Goal: Task Accomplishment & Management: Complete application form

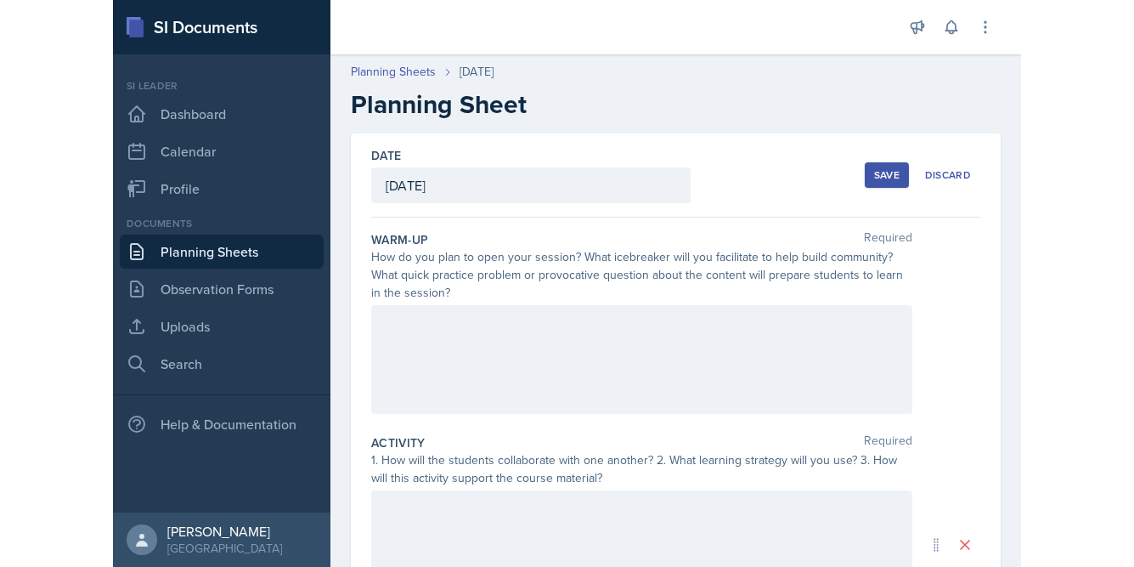
scroll to position [40, 0]
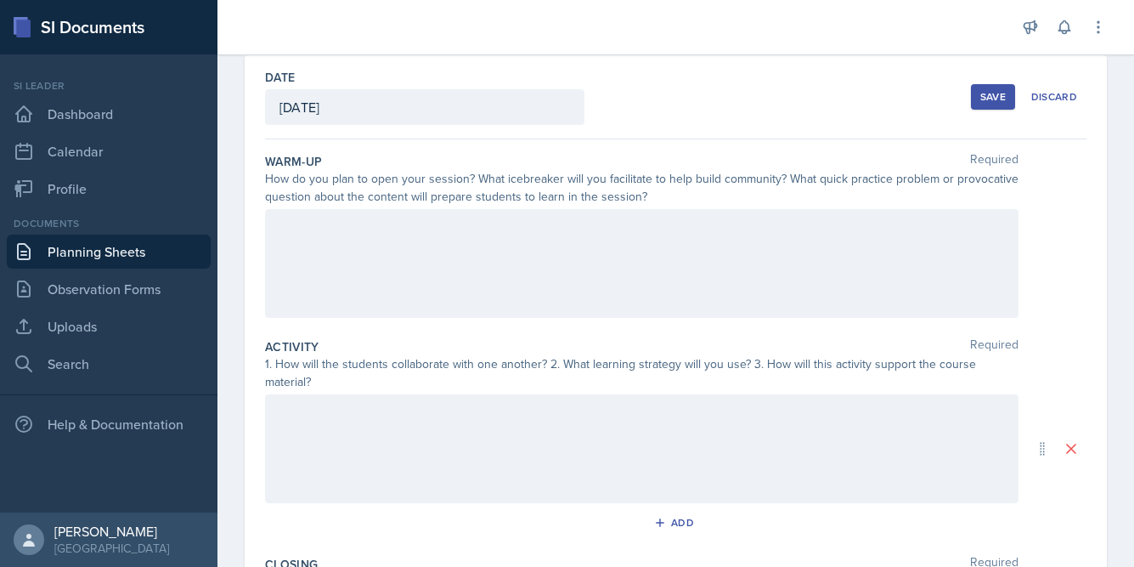
click at [393, 280] on div at bounding box center [641, 263] width 753 height 109
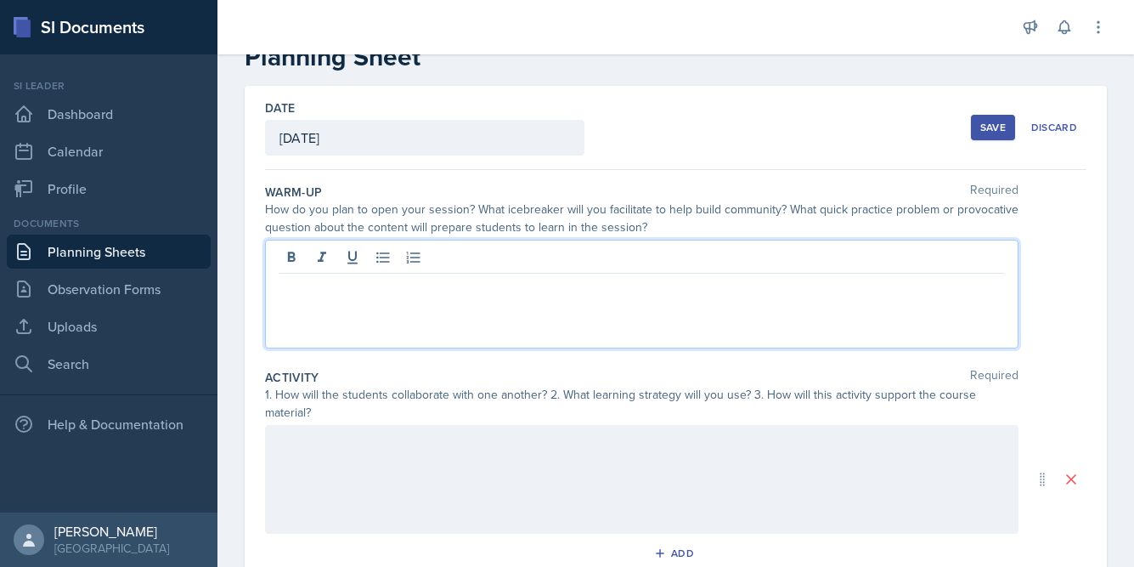
scroll to position [46, 0]
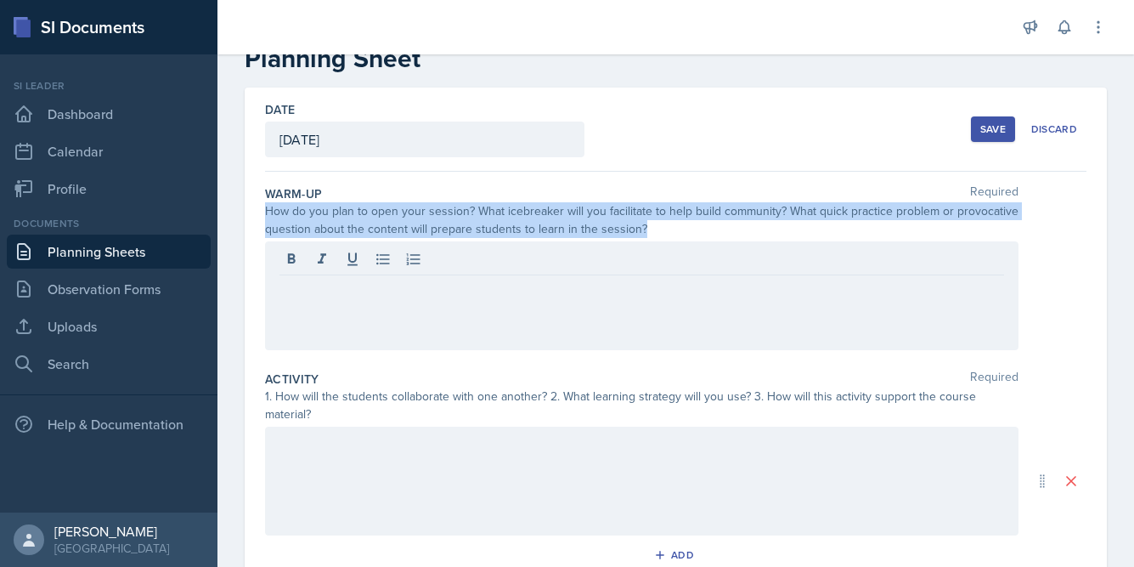
drag, startPoint x: 259, startPoint y: 210, endPoint x: 648, endPoint y: 240, distance: 390.2
click at [647, 240] on div "Date [DATE] [DATE] 28 29 30 1 2 3 4 5 6 7 8 9 10 11 12 13 14 15 16 17 18 19 20 …" at bounding box center [676, 480] width 862 height 787
copy div "How do you plan to open your session? What icebreaker will you facilitate to he…"
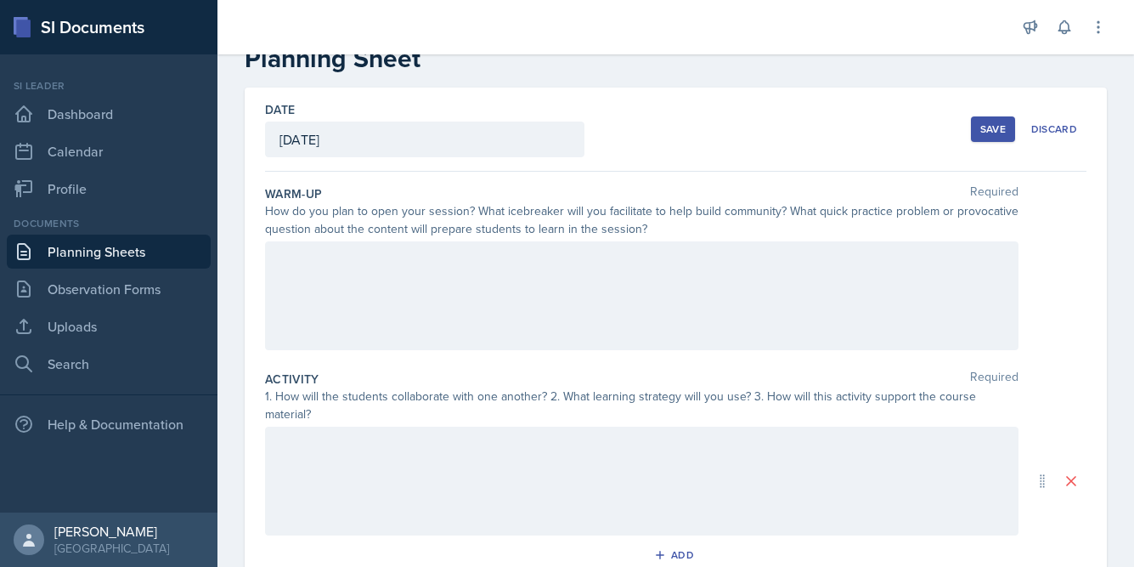
click at [488, 280] on div at bounding box center [641, 295] width 753 height 109
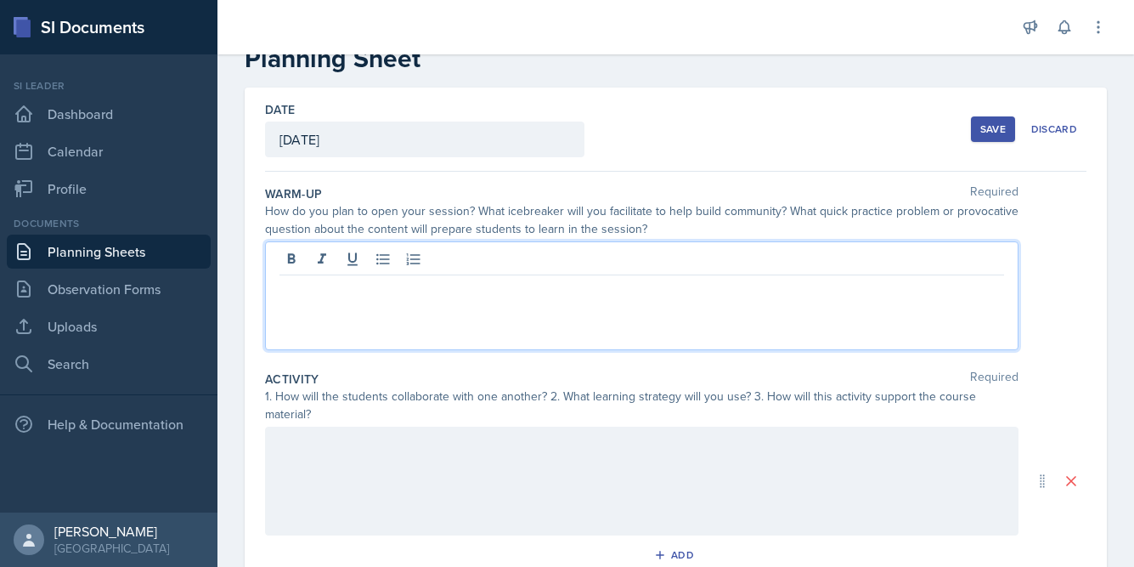
scroll to position [76, 0]
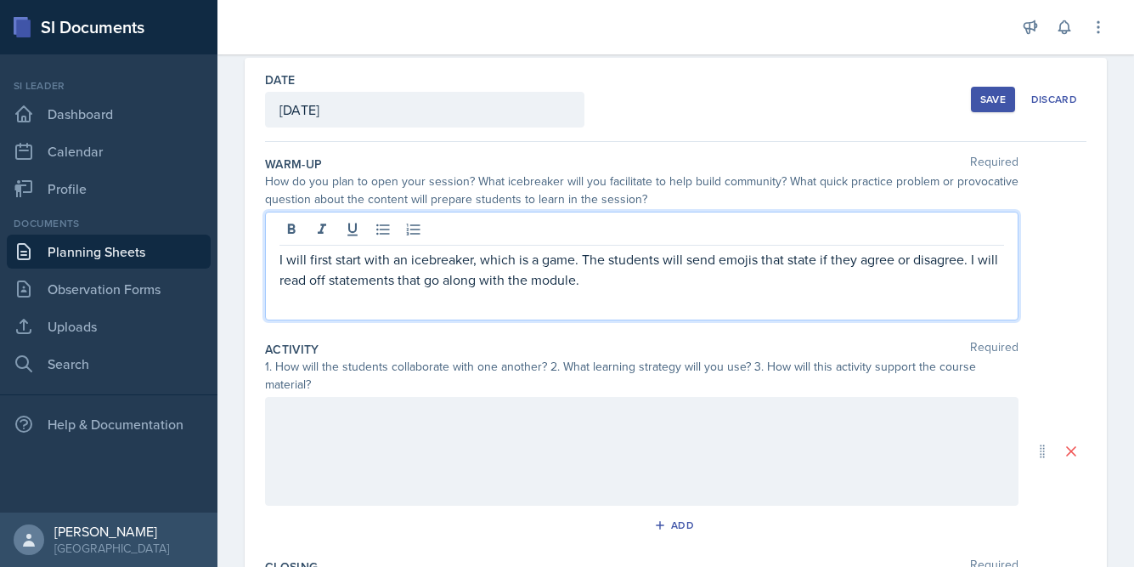
click at [647, 279] on p "I will first start with an icebreaker, which is a game. The students will send …" at bounding box center [641, 269] width 725 height 41
click at [599, 280] on p "I will first start with an icebreaker, which is a game. The students will send …" at bounding box center [641, 269] width 725 height 41
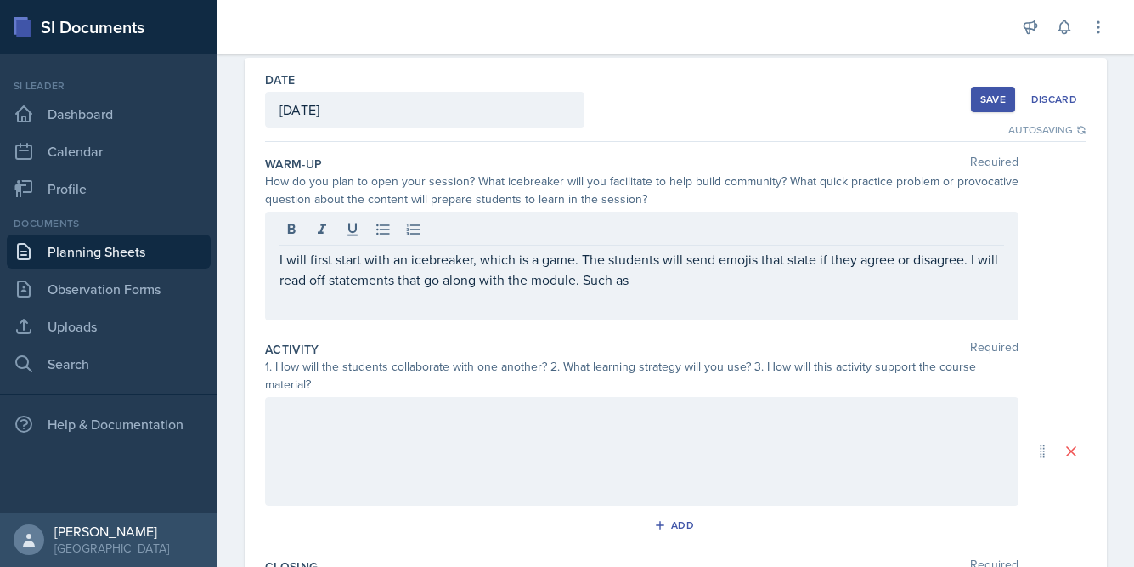
click at [758, 295] on div "I will first start with an icebreaker, which is a game. The students will send …" at bounding box center [641, 266] width 753 height 109
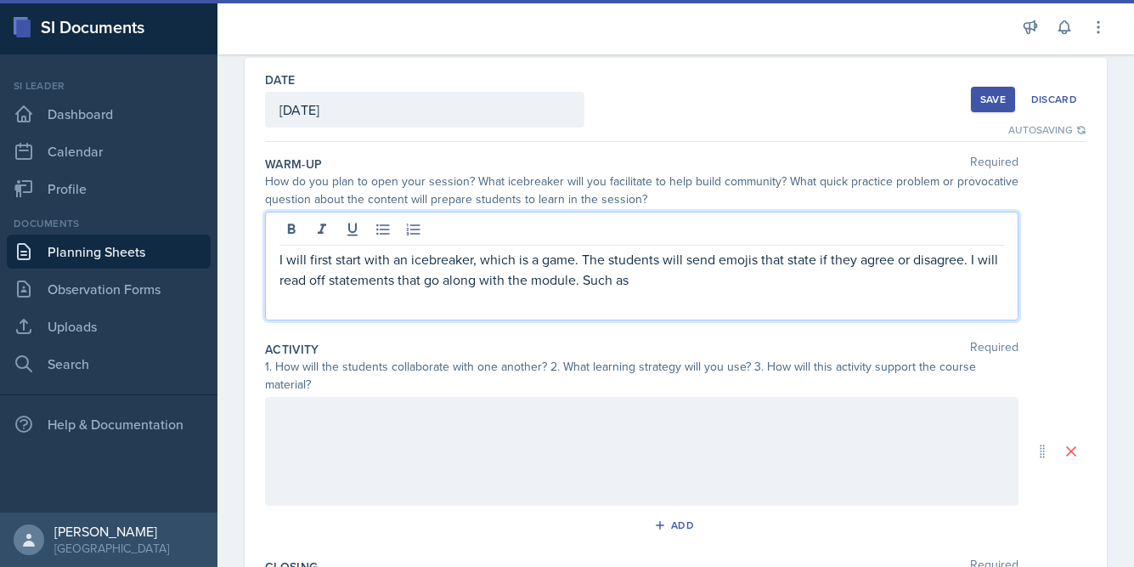
click at [742, 283] on p "I will first start with an icebreaker, which is a game. The students will send …" at bounding box center [641, 269] width 725 height 41
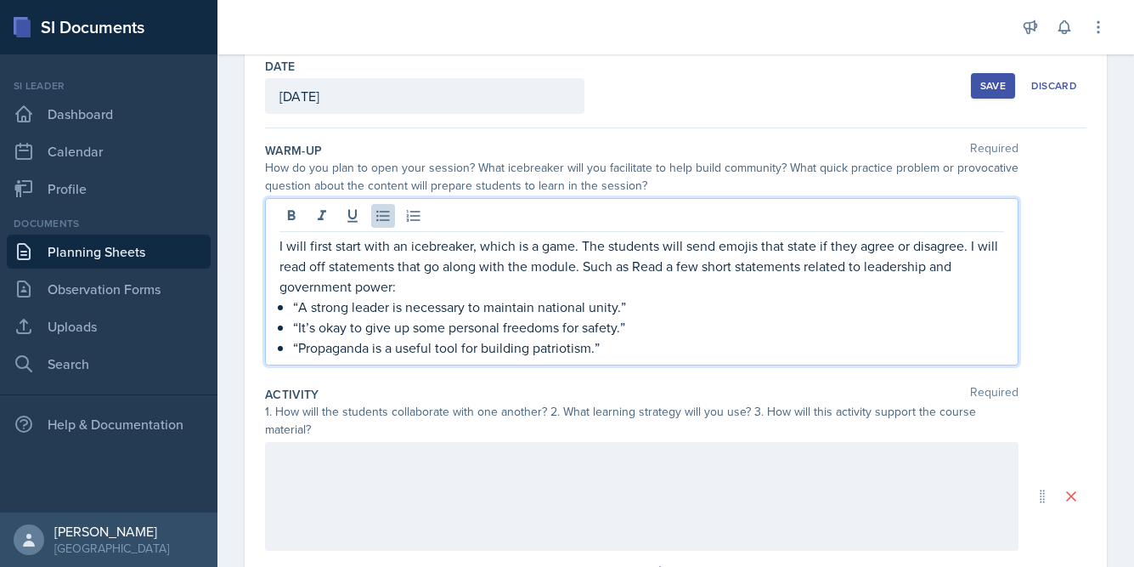
scroll to position [92, 0]
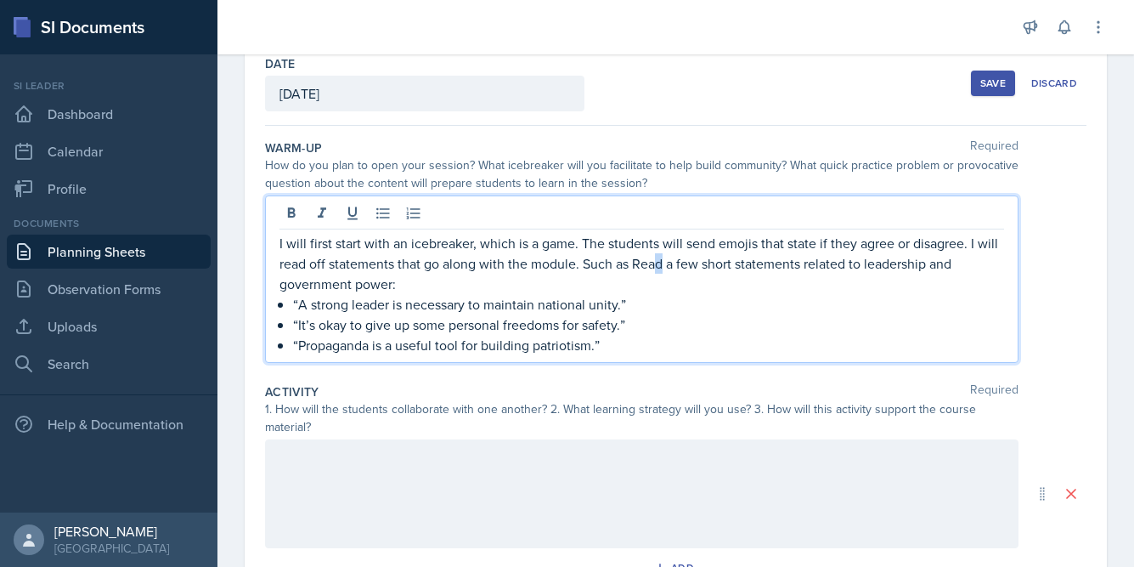
click at [656, 265] on p "I will first start with an icebreaker, which is a game. The students will send …" at bounding box center [641, 263] width 725 height 61
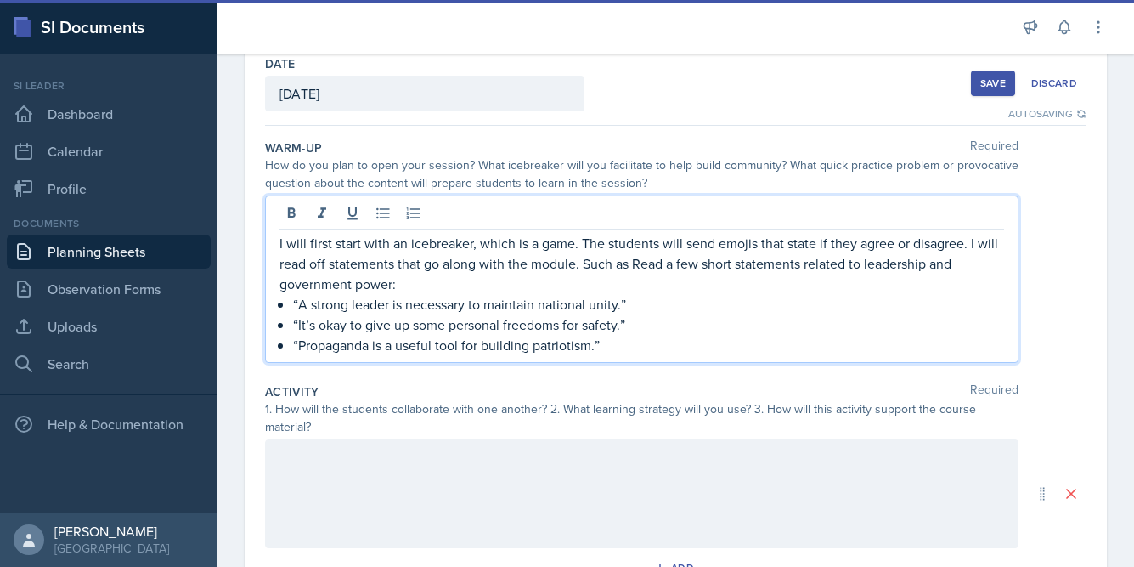
drag, startPoint x: 394, startPoint y: 288, endPoint x: 627, endPoint y: 274, distance: 233.2
click at [627, 274] on p "I will first start with an icebreaker, which is a game. The students will send …" at bounding box center [641, 263] width 725 height 61
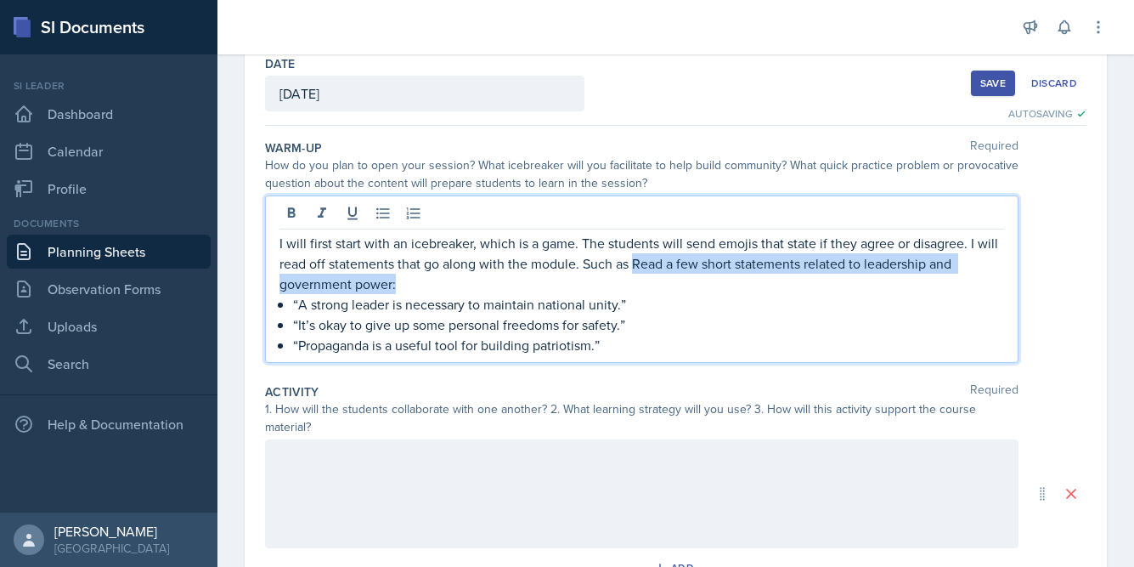
drag, startPoint x: 407, startPoint y: 289, endPoint x: 632, endPoint y: 269, distance: 225.9
click at [632, 269] on p "I will first start with an icebreaker, which is a game. The students will send …" at bounding box center [641, 263] width 725 height 61
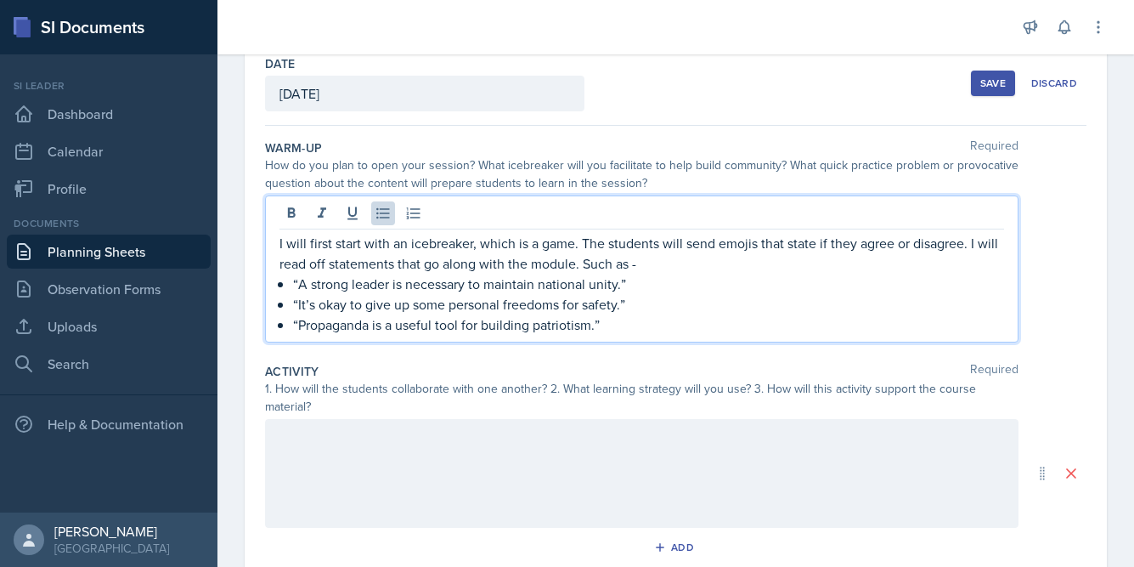
click at [640, 324] on p "“Propaganda is a useful tool for building patriotism.”" at bounding box center [648, 324] width 711 height 20
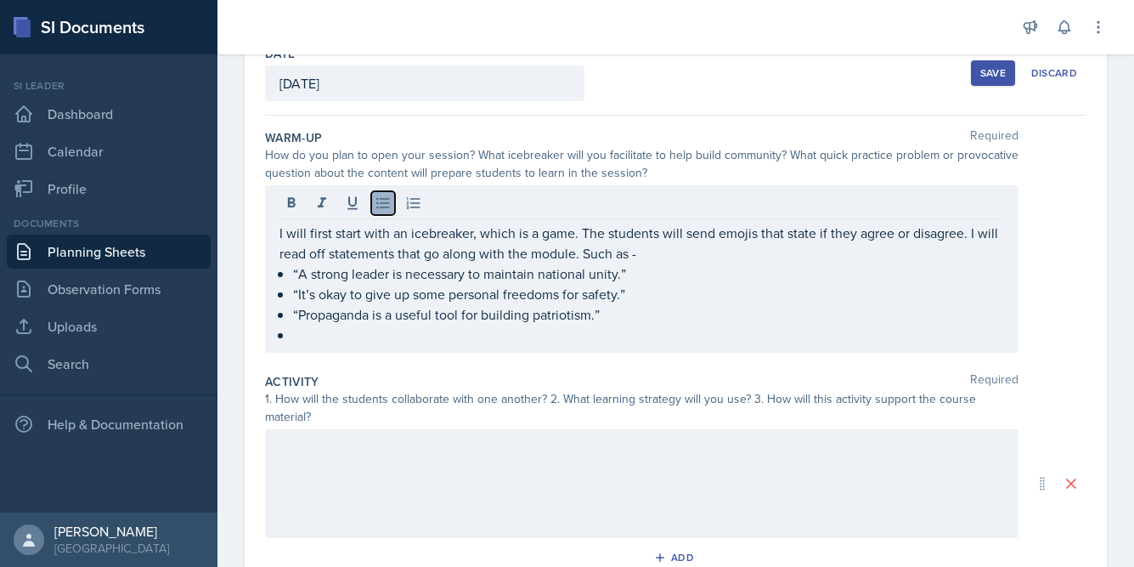
click at [386, 206] on icon at bounding box center [383, 203] width 17 height 17
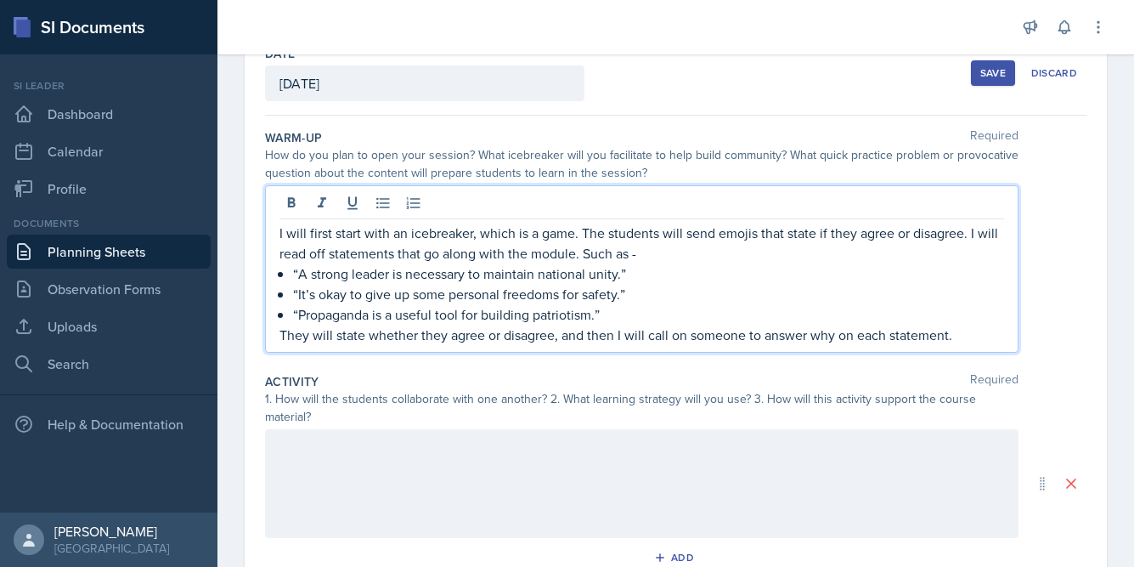
click at [907, 337] on p "They will state whether they agree or disagree, and then I will call on someone…" at bounding box center [641, 334] width 725 height 20
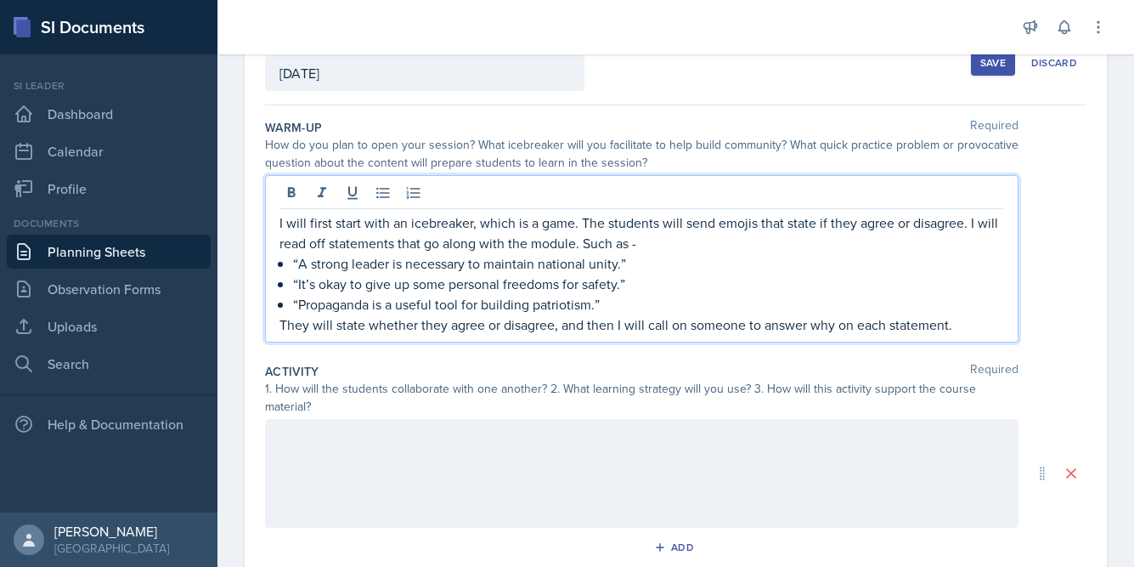
click at [754, 224] on p "I will first start with an icebreaker, which is a game. The students will send …" at bounding box center [641, 232] width 725 height 41
click at [706, 256] on p "“A strong leader is necessary to maintain national unity.”" at bounding box center [648, 263] width 711 height 20
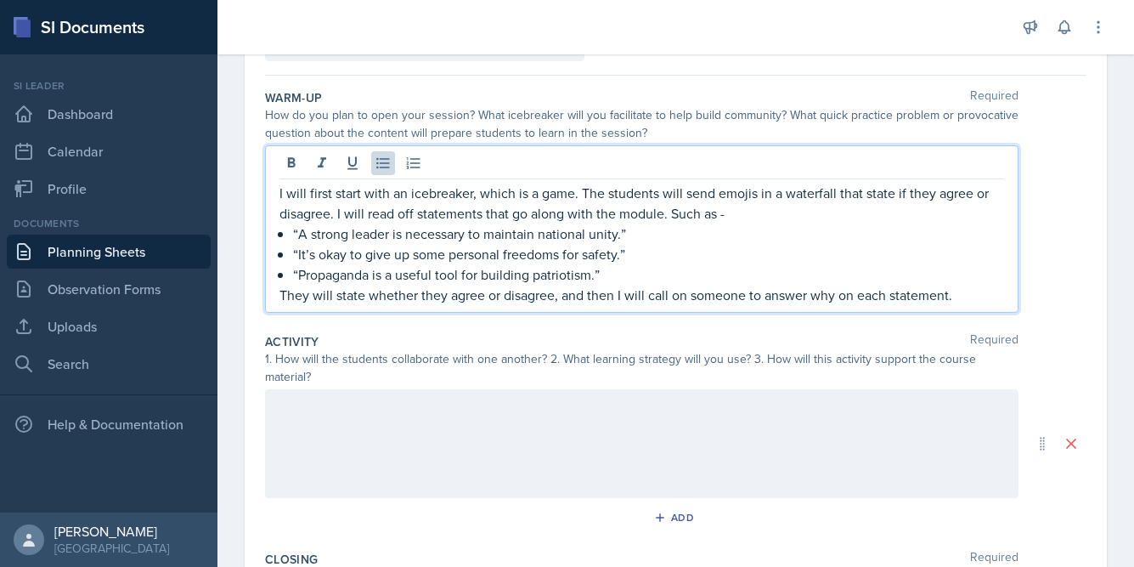
scroll to position [149, 0]
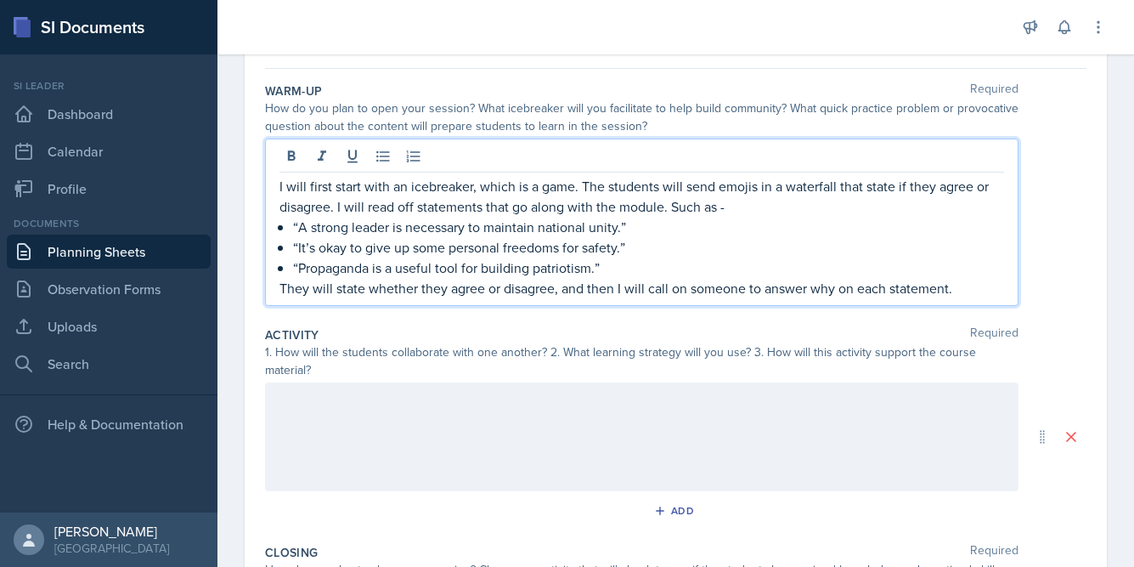
click at [907, 290] on p "They will state whether they agree or disagree, and then I will call on someone…" at bounding box center [641, 288] width 725 height 20
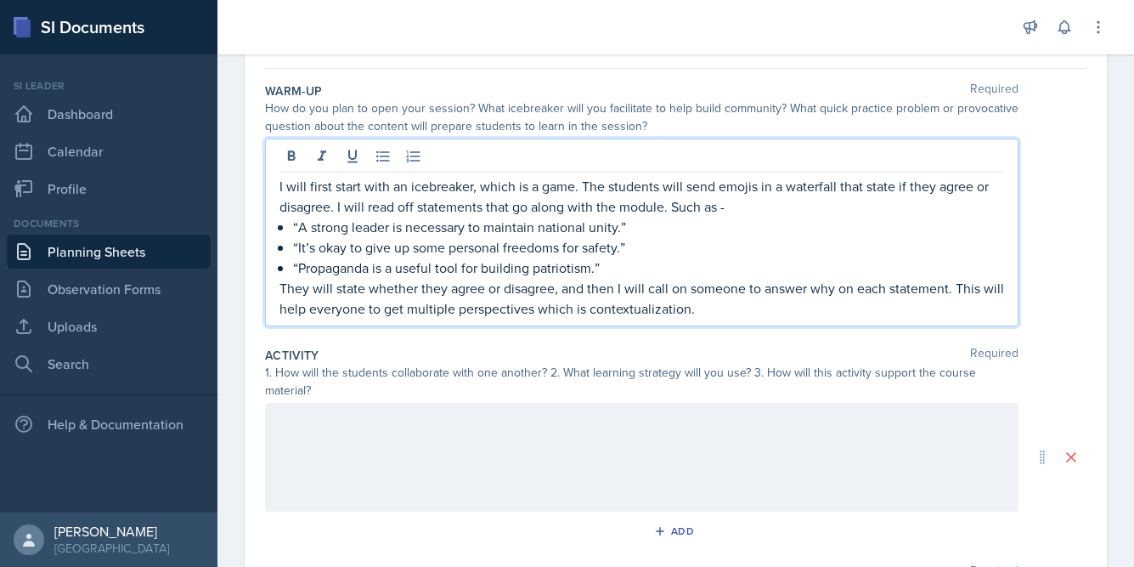
click at [564, 336] on div "Warm-Up Required How do you plan to open your session? What icebreaker will you…" at bounding box center [675, 208] width 821 height 264
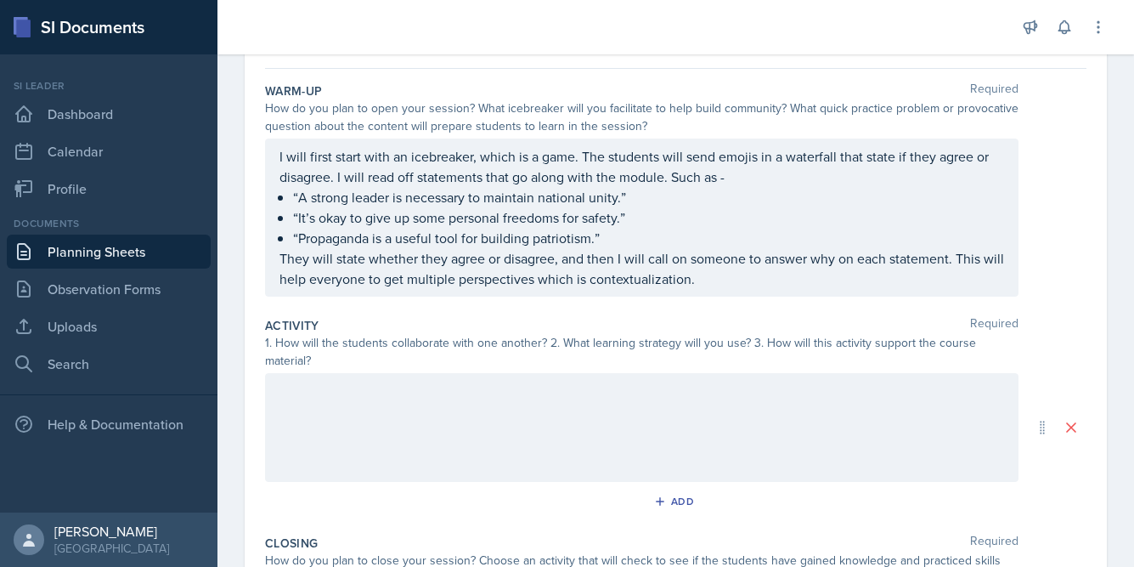
click at [623, 418] on div at bounding box center [641, 427] width 753 height 109
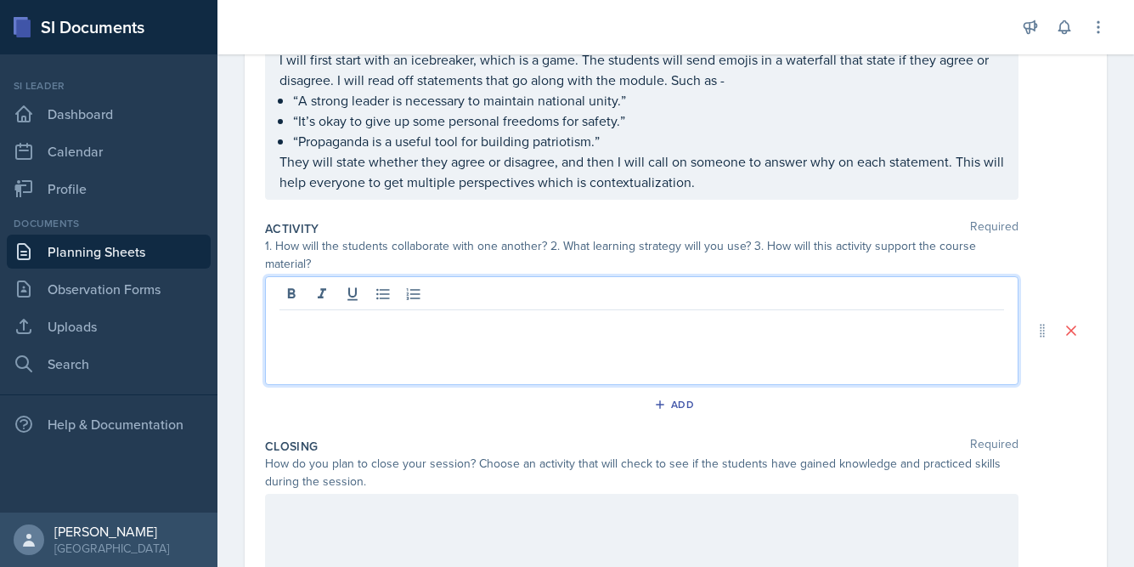
scroll to position [249, 0]
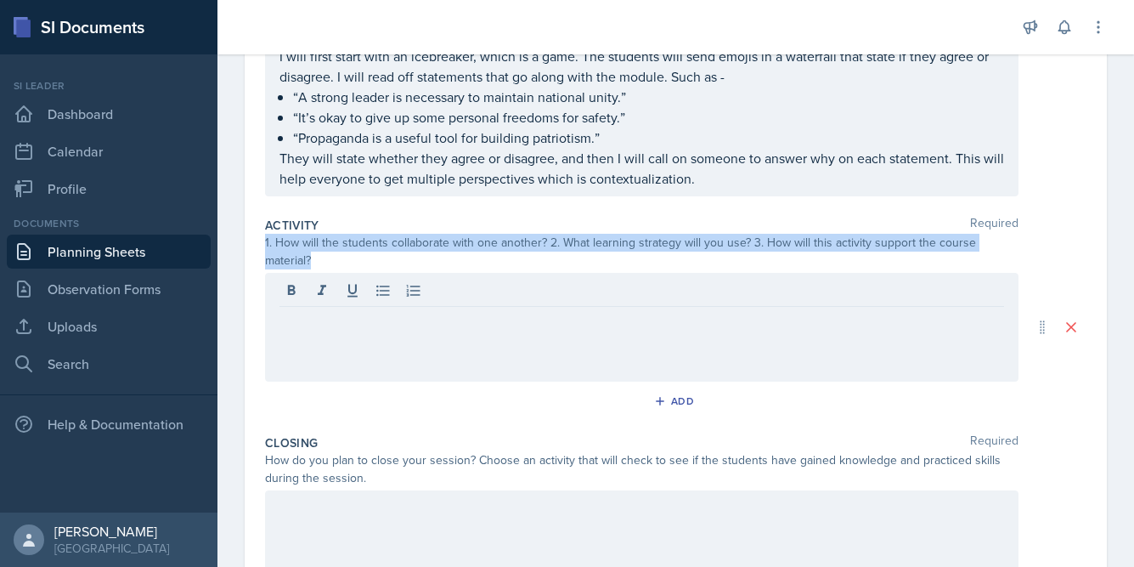
drag, startPoint x: 267, startPoint y: 240, endPoint x: 1018, endPoint y: 242, distance: 750.9
click at [907, 242] on div "1. How will the students collaborate with one another? 2. What learning strateg…" at bounding box center [641, 252] width 753 height 36
copy div "1. How will the students collaborate with one another? 2. What learning strateg…"
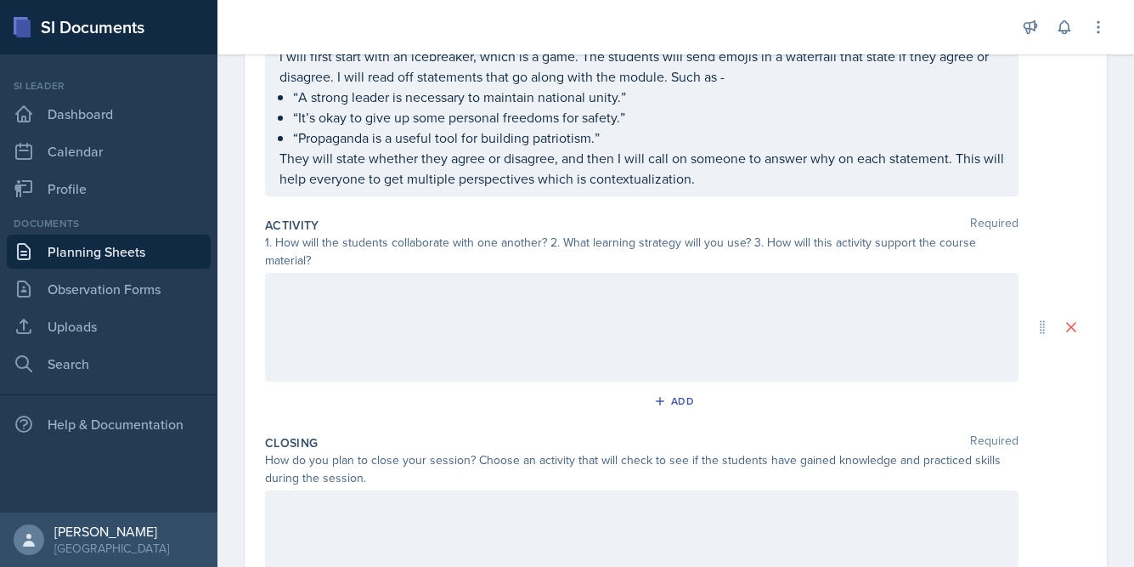
click at [497, 311] on div at bounding box center [641, 327] width 753 height 109
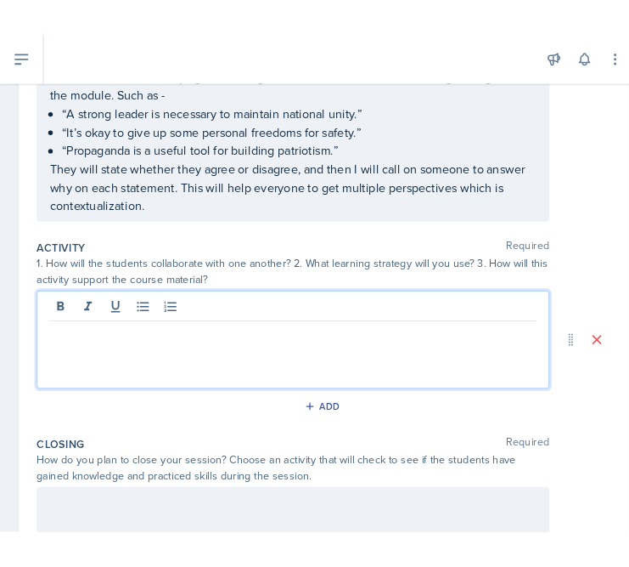
scroll to position [355, 0]
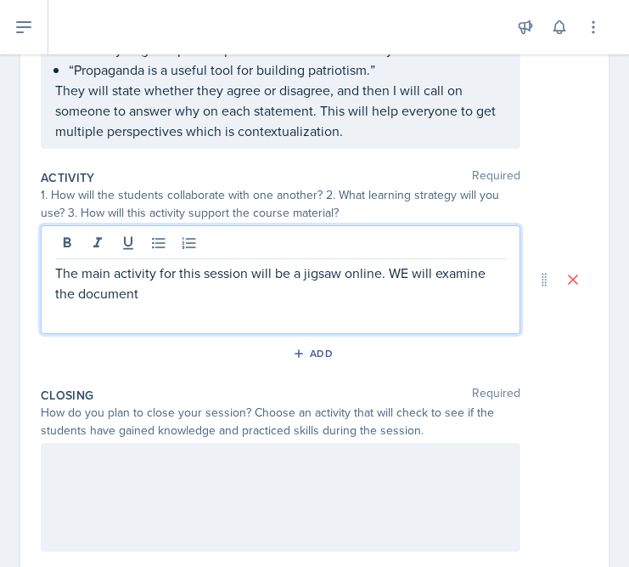
click at [403, 274] on p "The main activity for this session will be a jigsaw online. WE will examine the…" at bounding box center [280, 282] width 451 height 41
click at [370, 302] on p "The main activity for this session will be a jigsaw online. We will examine the…" at bounding box center [280, 282] width 451 height 41
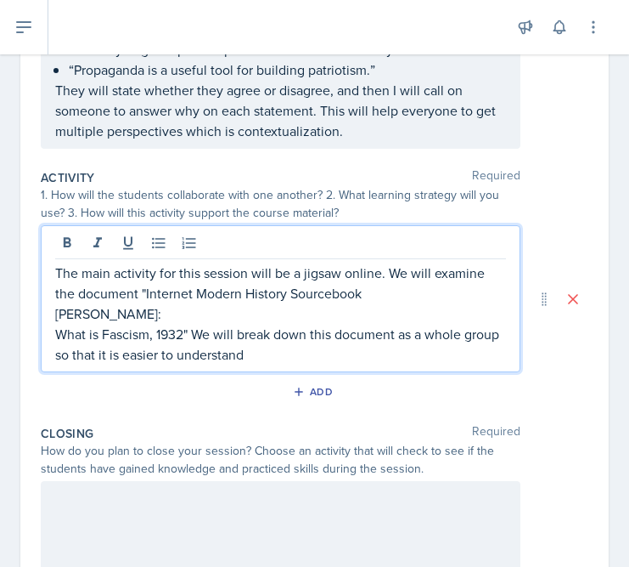
click at [378, 275] on p "The main activity for this session will be a jigsaw online. We will examine the…" at bounding box center [280, 282] width 451 height 41
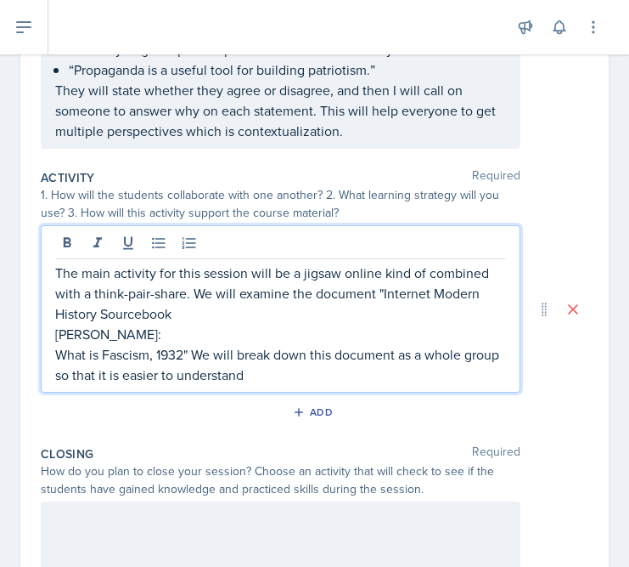
click at [399, 368] on p "What is Fascism, 1932" We will break down this document as a whole group so tha…" at bounding box center [280, 364] width 451 height 41
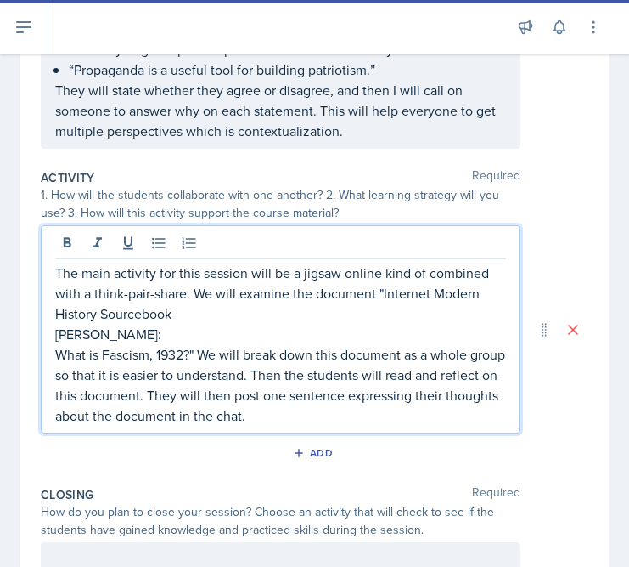
click at [370, 420] on p "What is Fascism, 1932?" We will break down this document as a whole group so th…" at bounding box center [280, 385] width 451 height 82
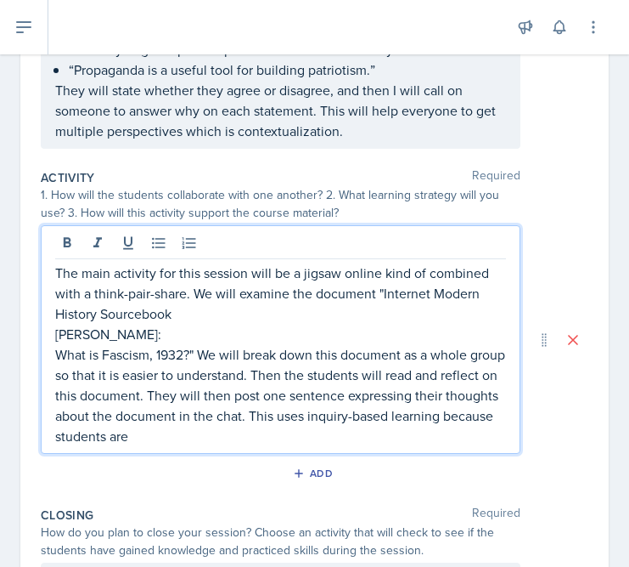
click at [375, 444] on p "What is Fascism, 1932?" We will break down this document as a whole group so th…" at bounding box center [280, 395] width 451 height 102
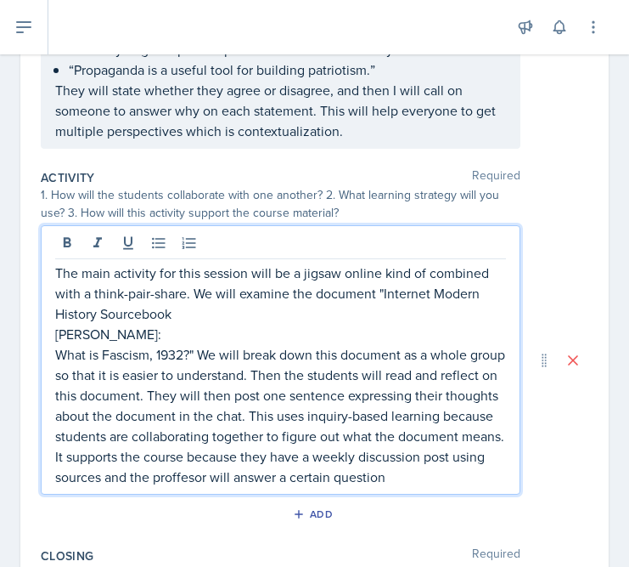
click at [406, 481] on p "What is Fascism, 1932?" We will break down this document as a whole group so th…" at bounding box center [280, 415] width 451 height 143
click at [333, 487] on p "What is Fascism, 1932?" We will break down this document as a whole group so th…" at bounding box center [280, 415] width 451 height 143
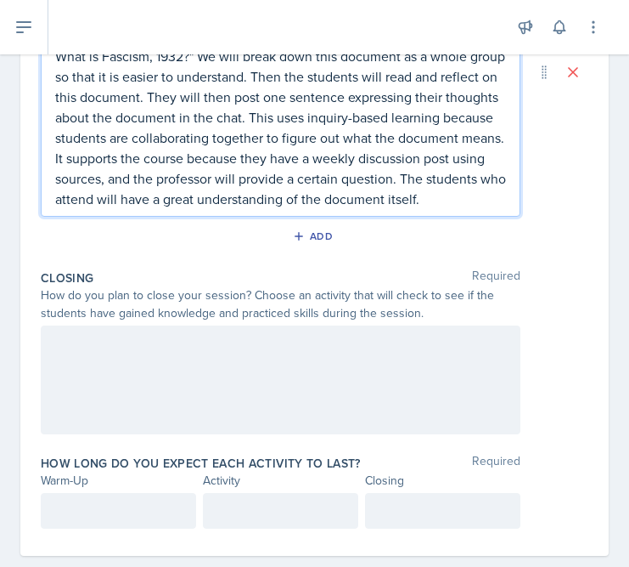
click at [232, 375] on div at bounding box center [281, 379] width 480 height 109
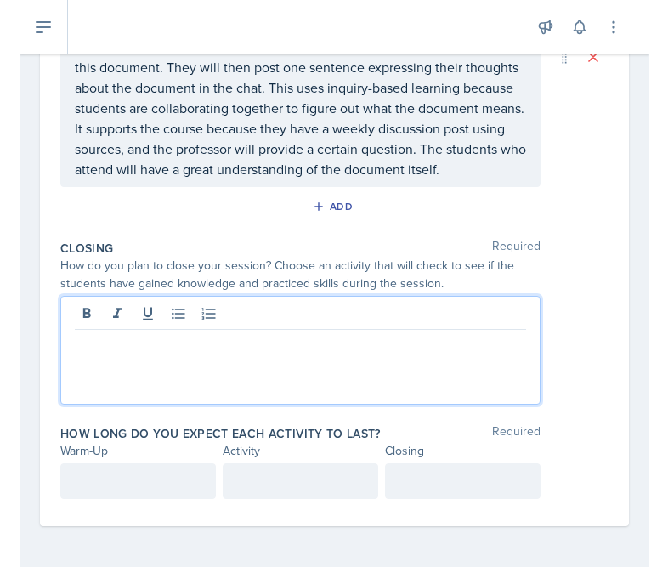
scroll to position [674, 0]
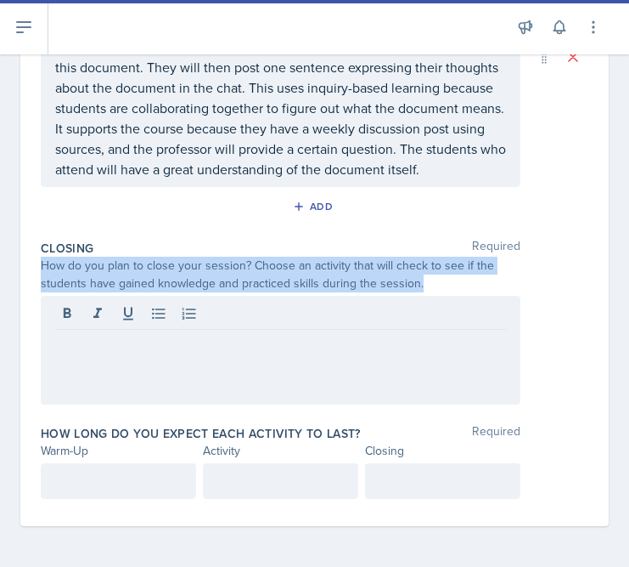
drag, startPoint x: 42, startPoint y: 265, endPoint x: 418, endPoint y: 289, distance: 377.1
click at [418, 289] on div "How do you plan to close your session? Choose an activity that will check to se…" at bounding box center [281, 275] width 480 height 36
copy div "How do you plan to close your session? Choose an activity that will check to se…"
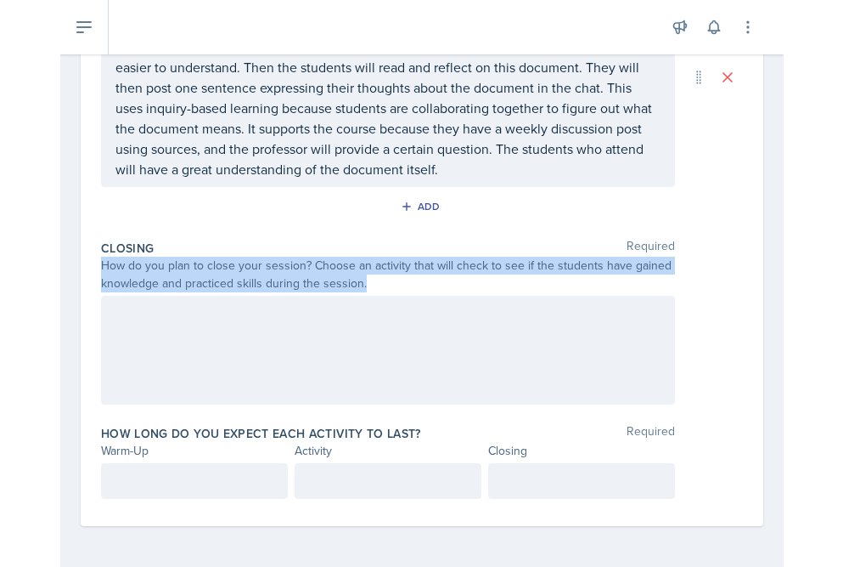
scroll to position [595, 0]
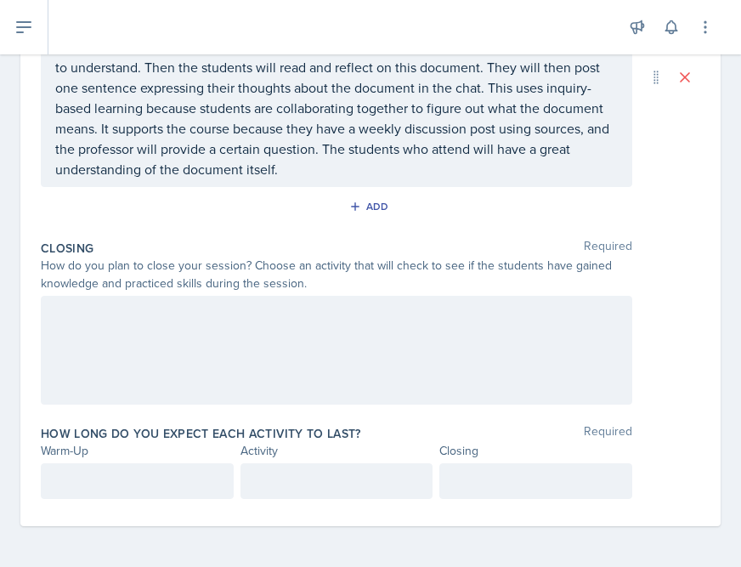
click at [218, 347] on div at bounding box center [336, 350] width 591 height 109
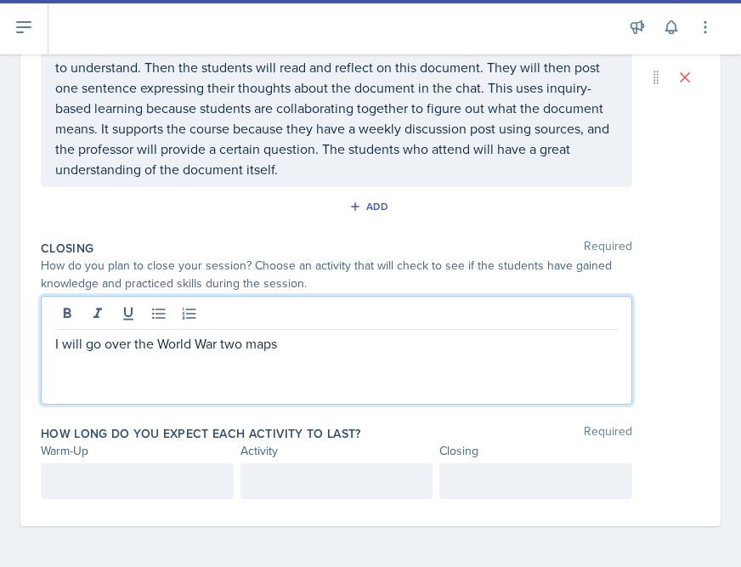
click at [299, 343] on p "I will go over the World War two maps" at bounding box center [336, 343] width 562 height 20
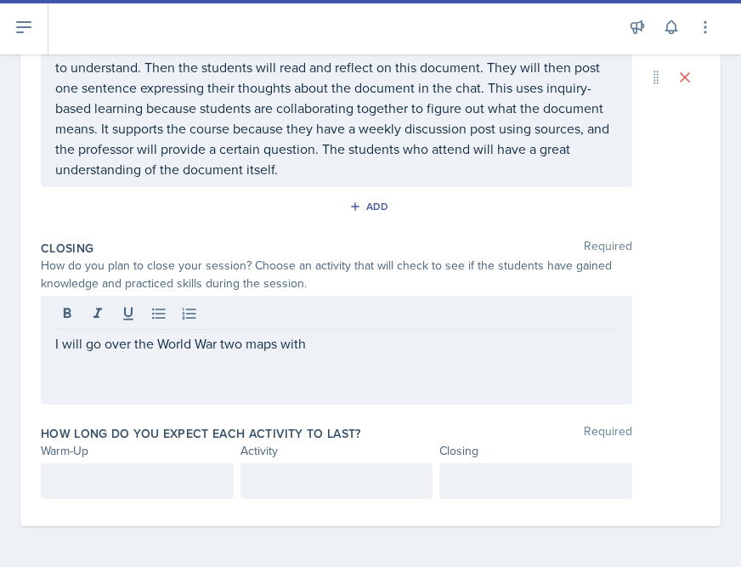
click at [312, 354] on div "I will go over the World War two maps with" at bounding box center [336, 350] width 591 height 109
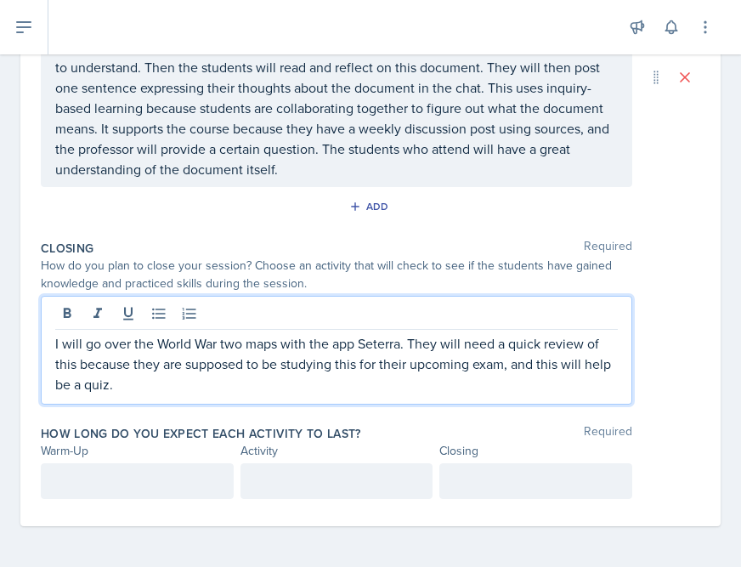
click at [257, 402] on div "I will go over the World War two maps with the app Seterra. They will need a qu…" at bounding box center [336, 350] width 591 height 109
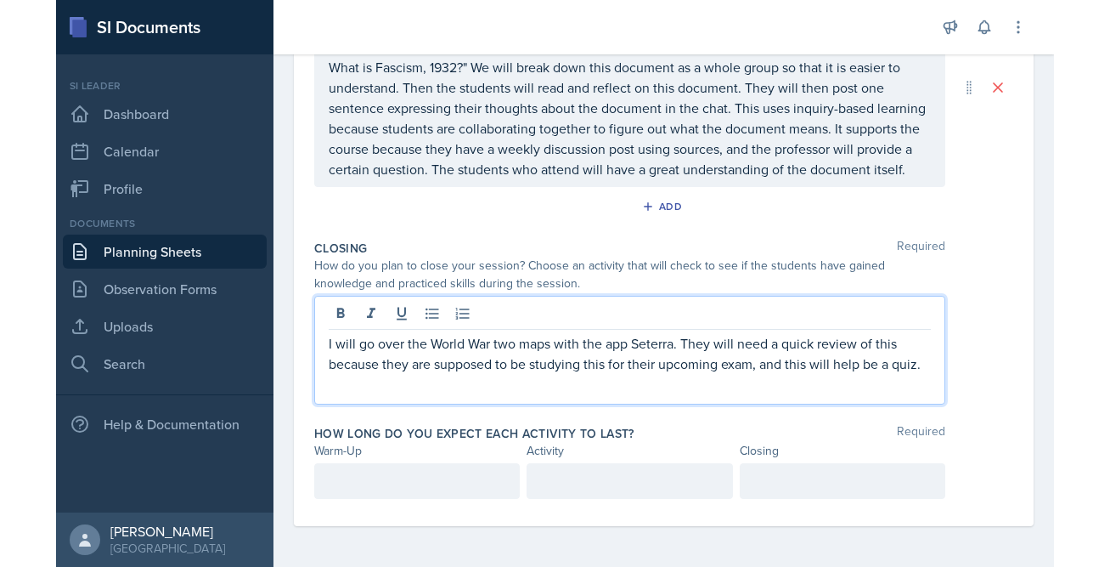
scroll to position [533, 0]
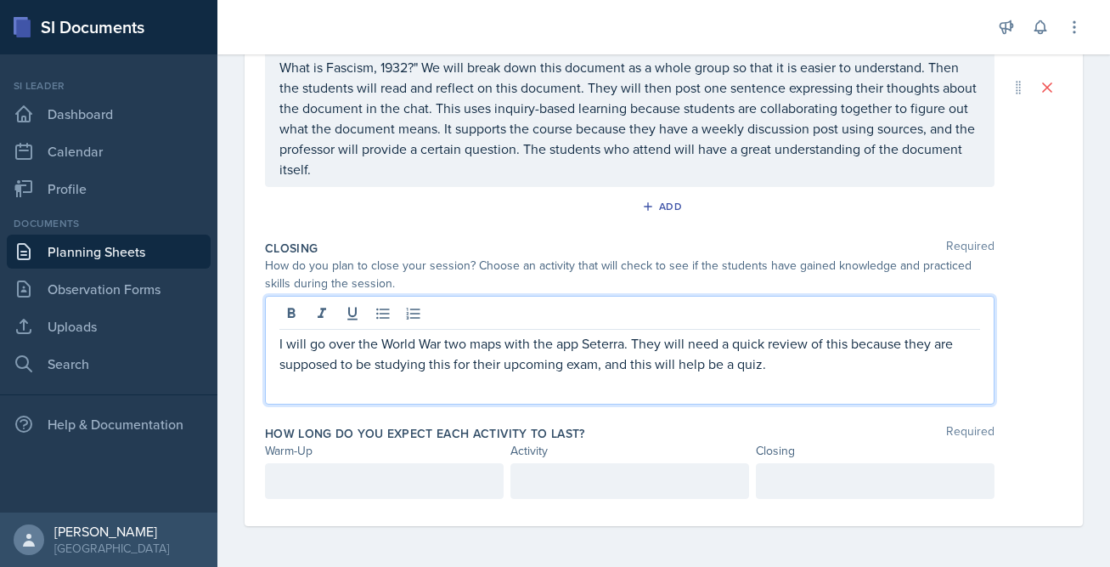
click at [781, 370] on p "I will go over the World War two maps with the app Seterra. They will need a qu…" at bounding box center [629, 353] width 701 height 41
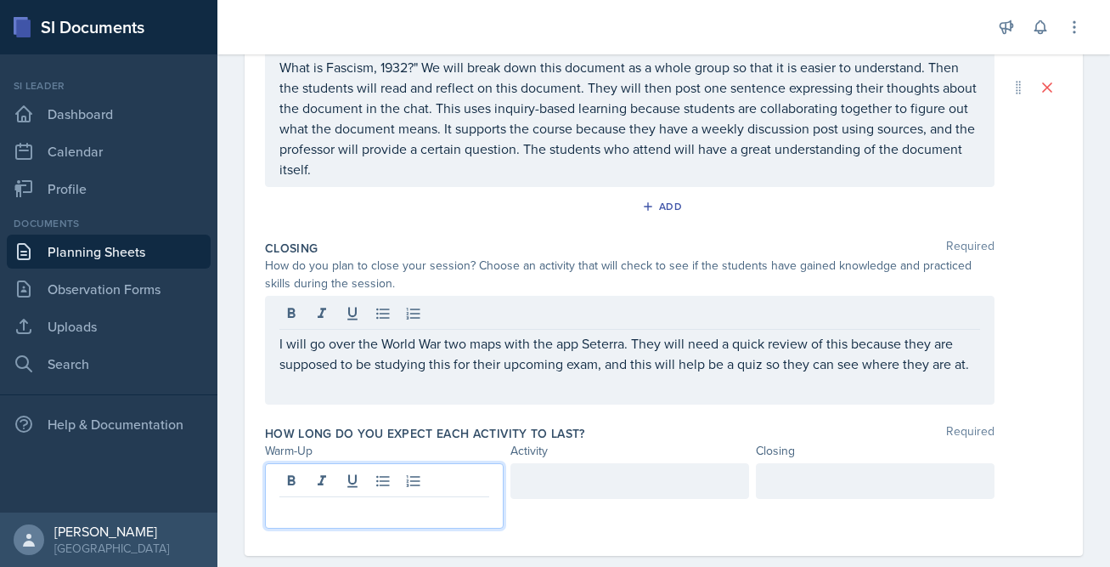
click at [410, 482] on div at bounding box center [384, 495] width 239 height 65
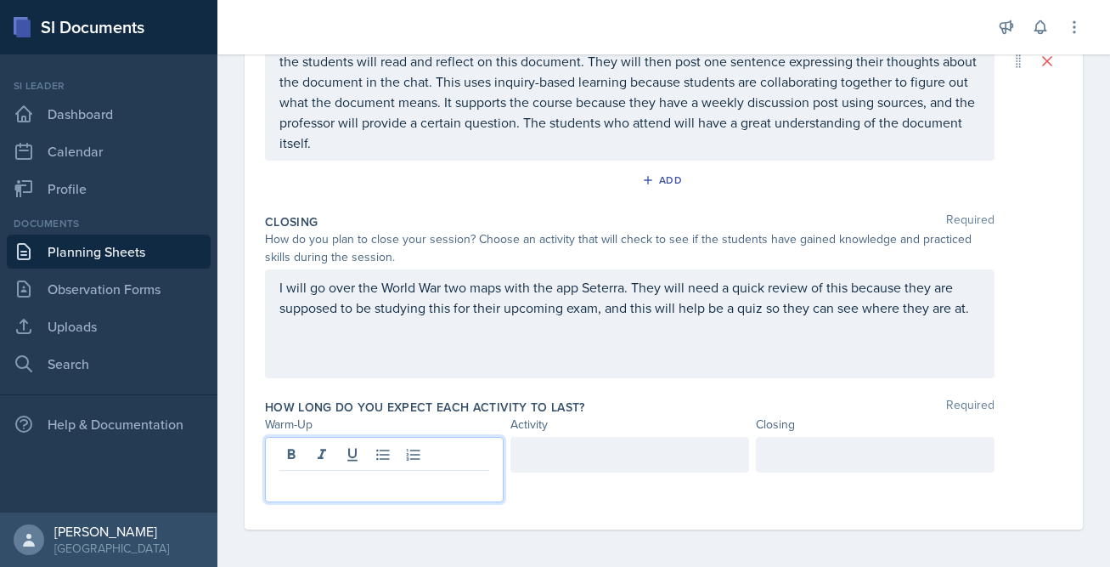
scroll to position [563, 0]
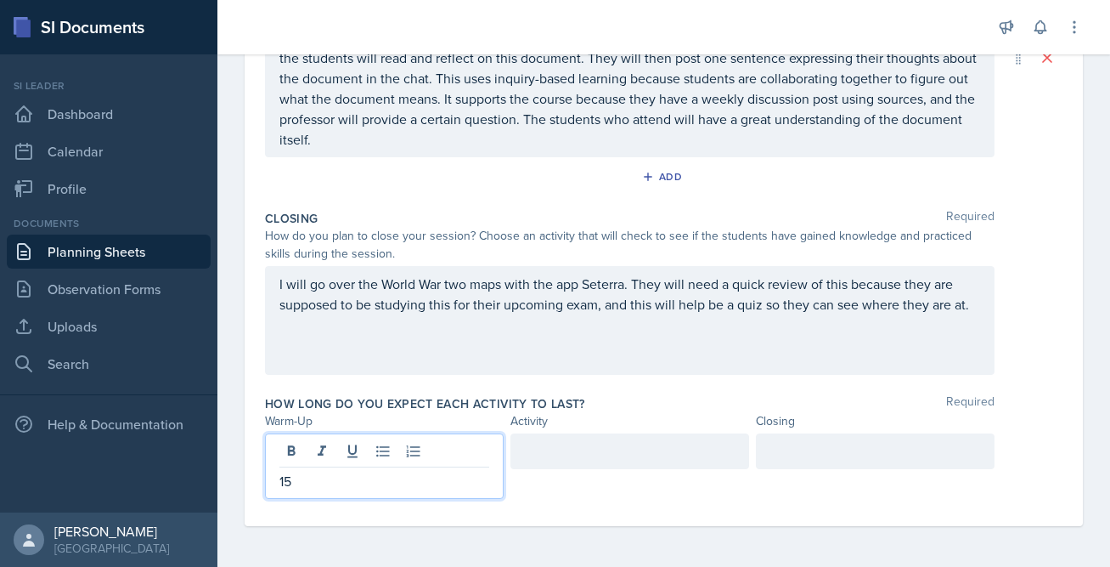
click at [615, 441] on div at bounding box center [630, 451] width 239 height 36
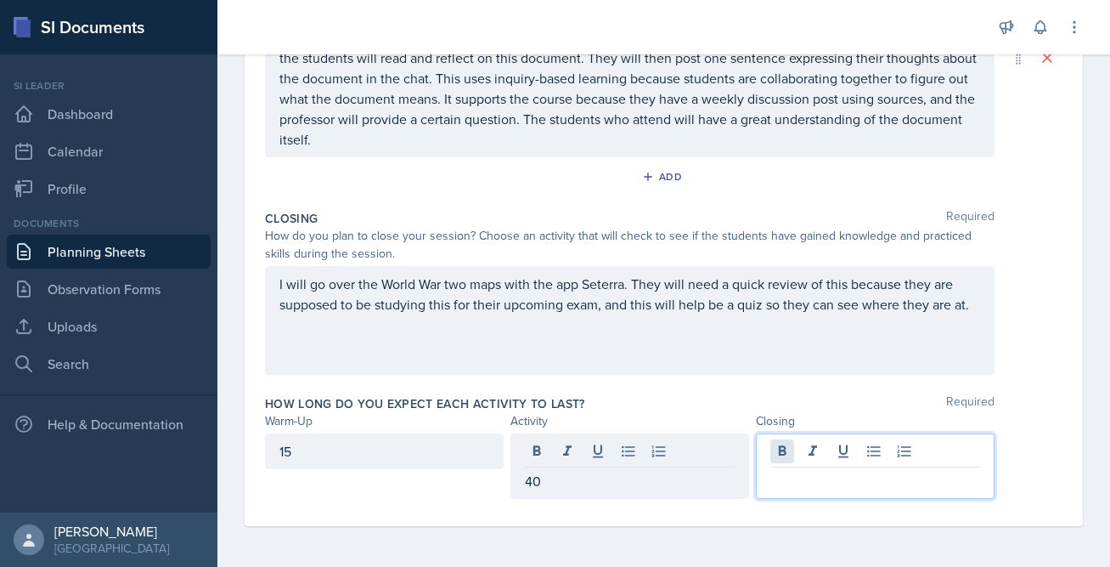
click at [778, 459] on div at bounding box center [875, 465] width 239 height 65
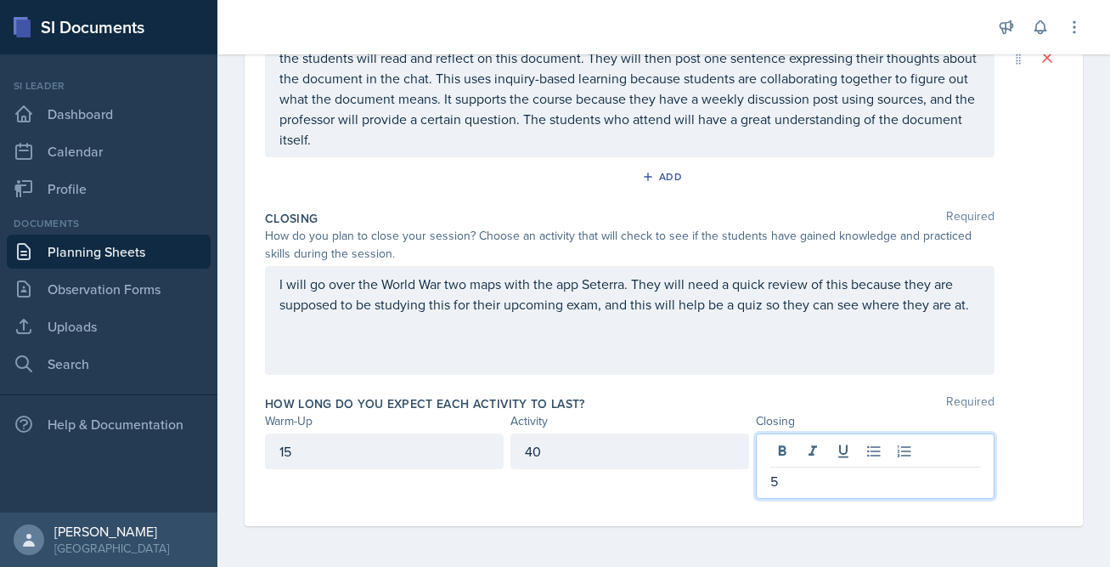
click at [693, 388] on div "How long do you expect each activity to last? Required Warm-Up Activity Closing…" at bounding box center [664, 450] width 798 height 124
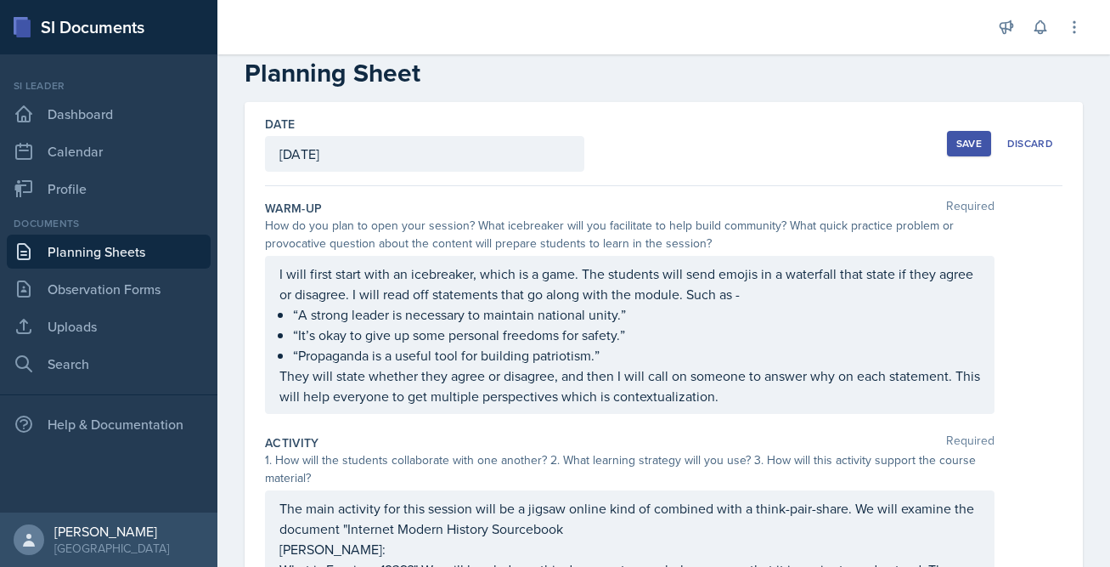
scroll to position [0, 0]
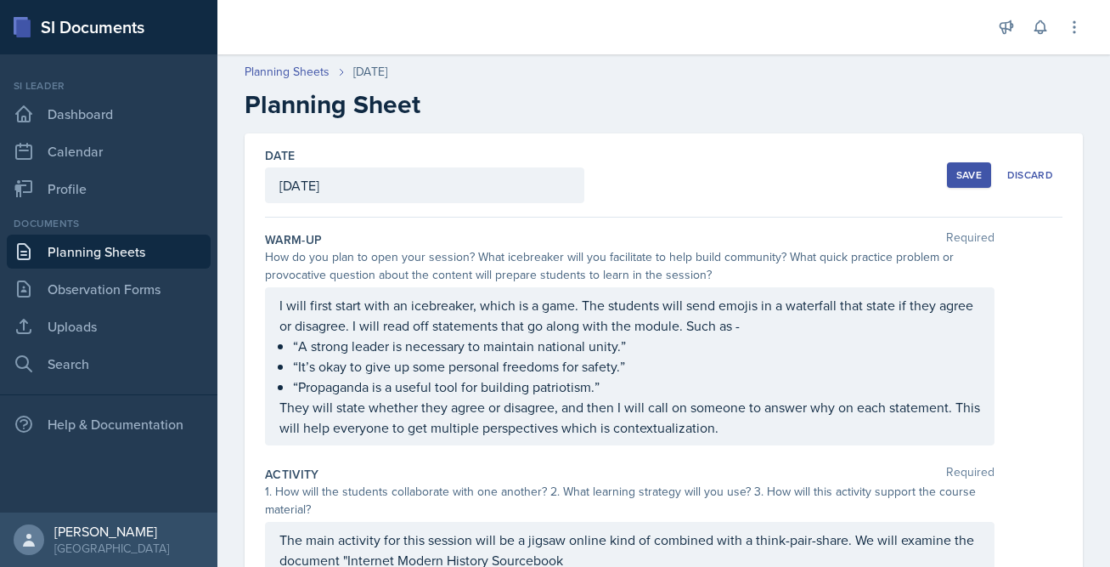
click at [907, 172] on div "Save" at bounding box center [968, 175] width 25 height 14
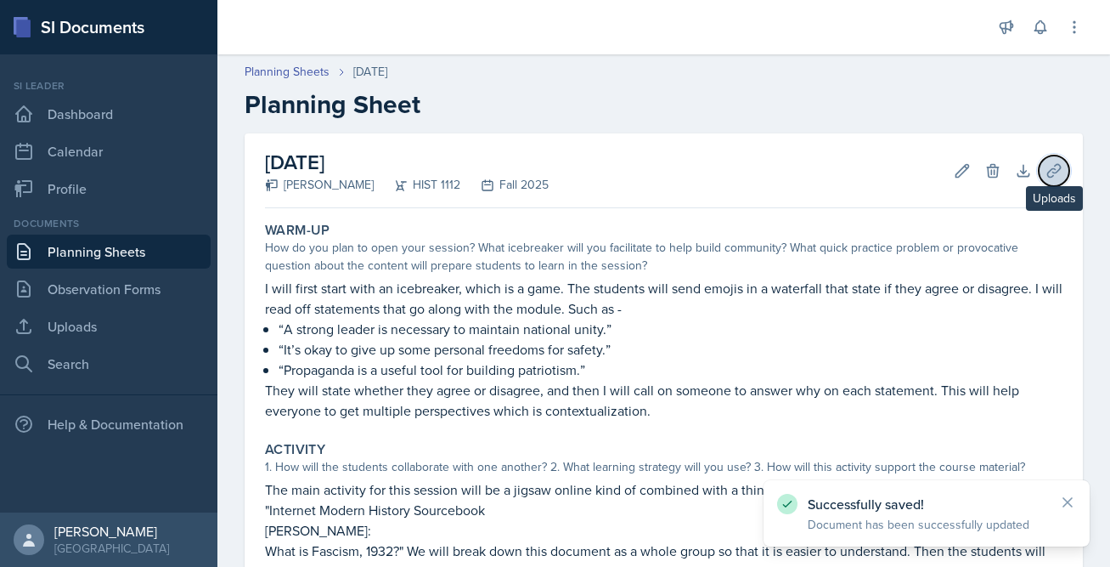
click at [907, 178] on icon at bounding box center [1054, 170] width 17 height 17
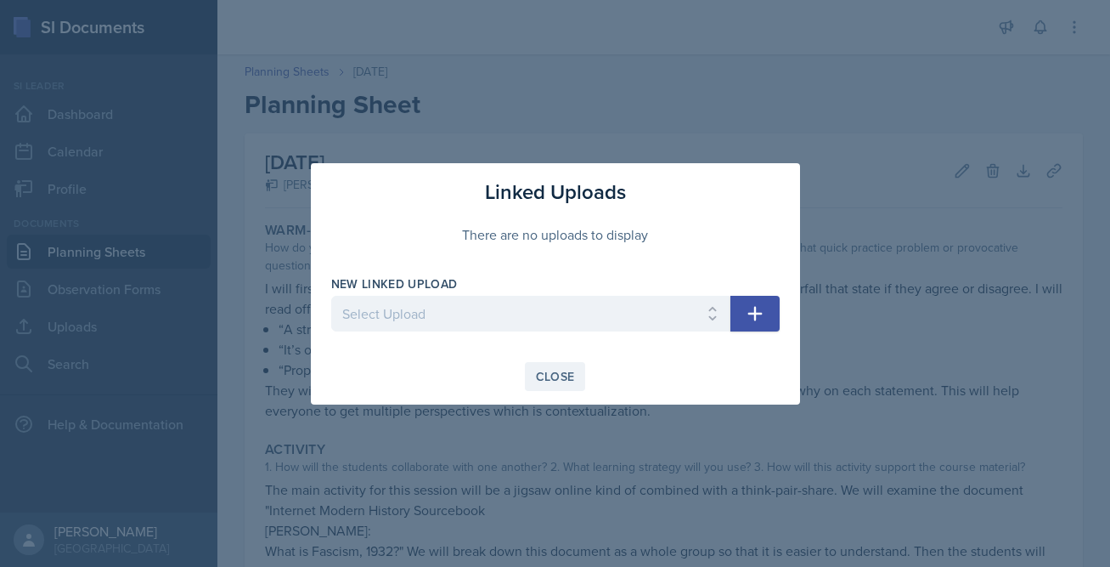
click at [555, 383] on div "Close" at bounding box center [555, 377] width 39 height 14
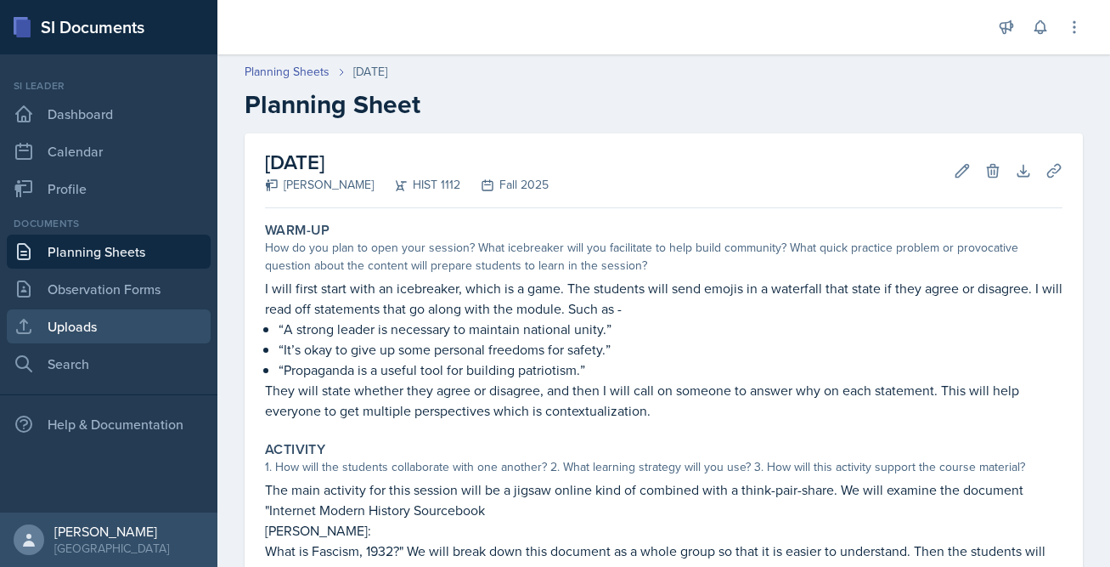
click at [76, 325] on link "Uploads" at bounding box center [109, 326] width 204 height 34
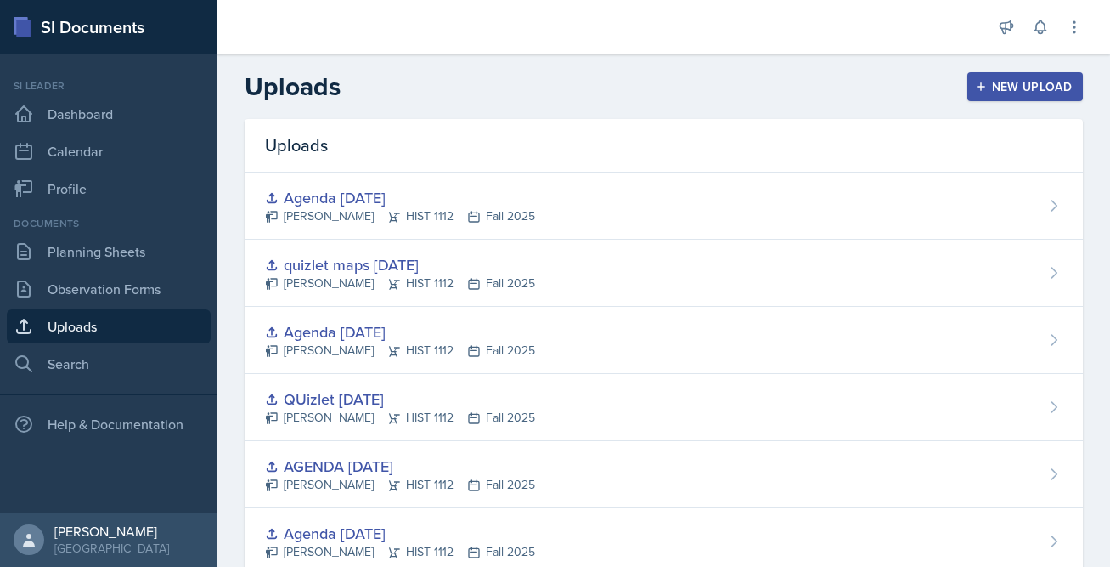
click at [907, 88] on div "New Upload" at bounding box center [1026, 87] width 94 height 14
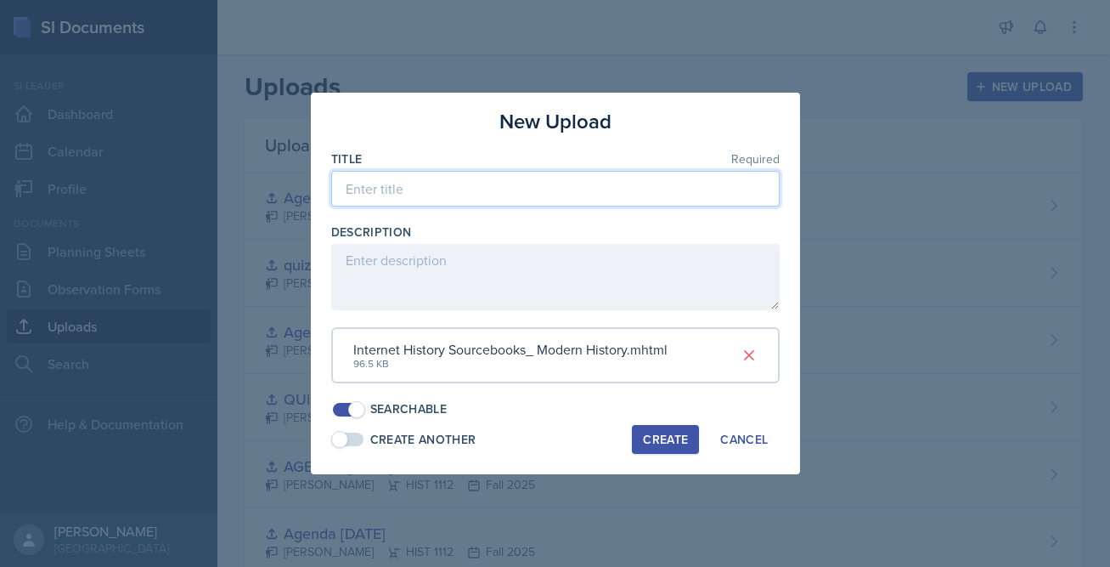
click at [524, 189] on input at bounding box center [555, 189] width 449 height 36
type input "[PERSON_NAME]"
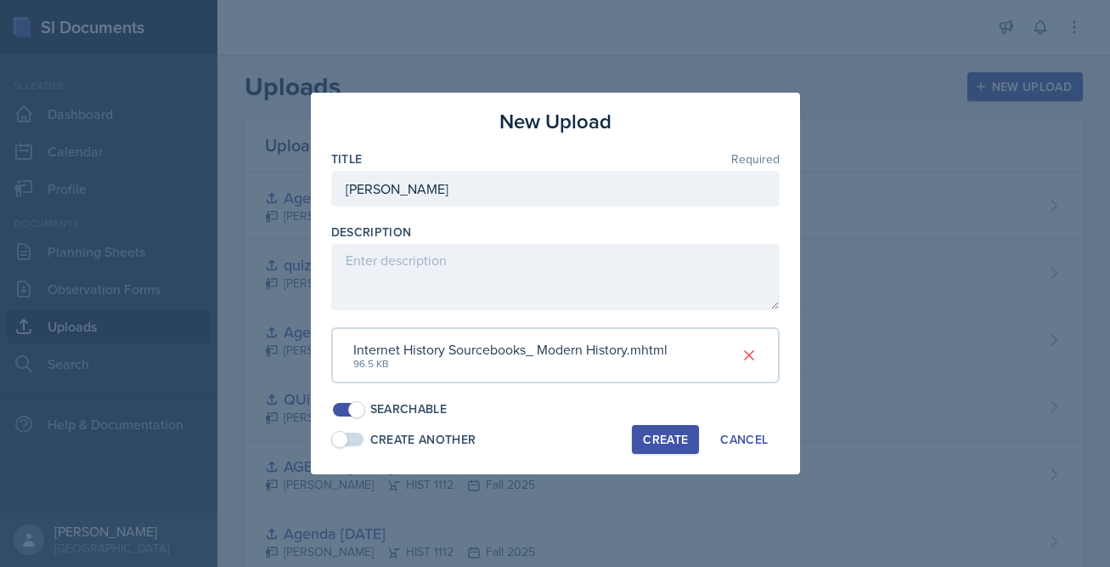
click at [668, 450] on button "Create" at bounding box center [665, 439] width 67 height 29
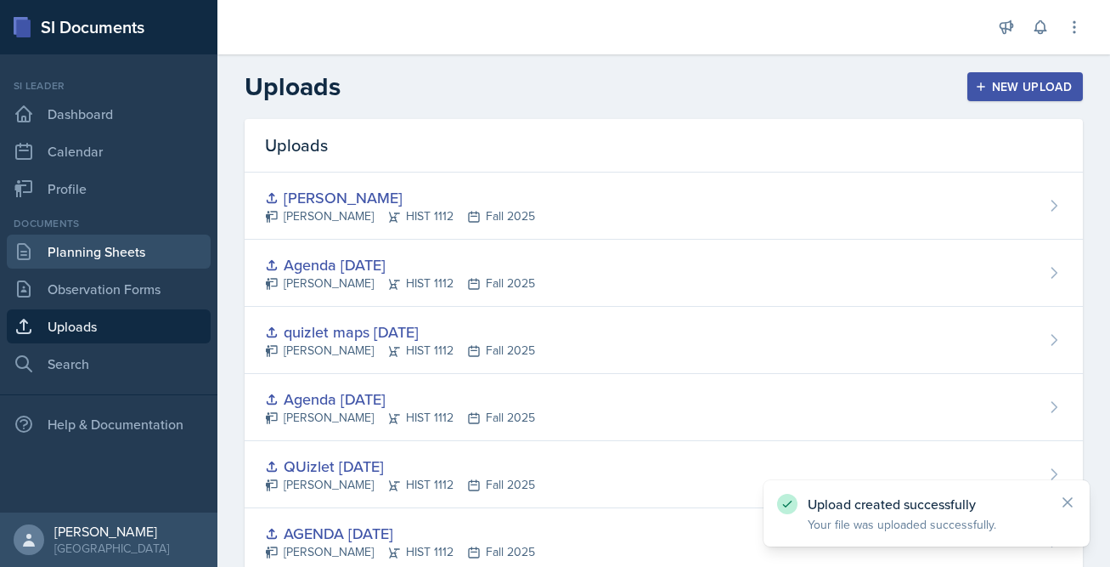
click at [99, 257] on link "Planning Sheets" at bounding box center [109, 251] width 204 height 34
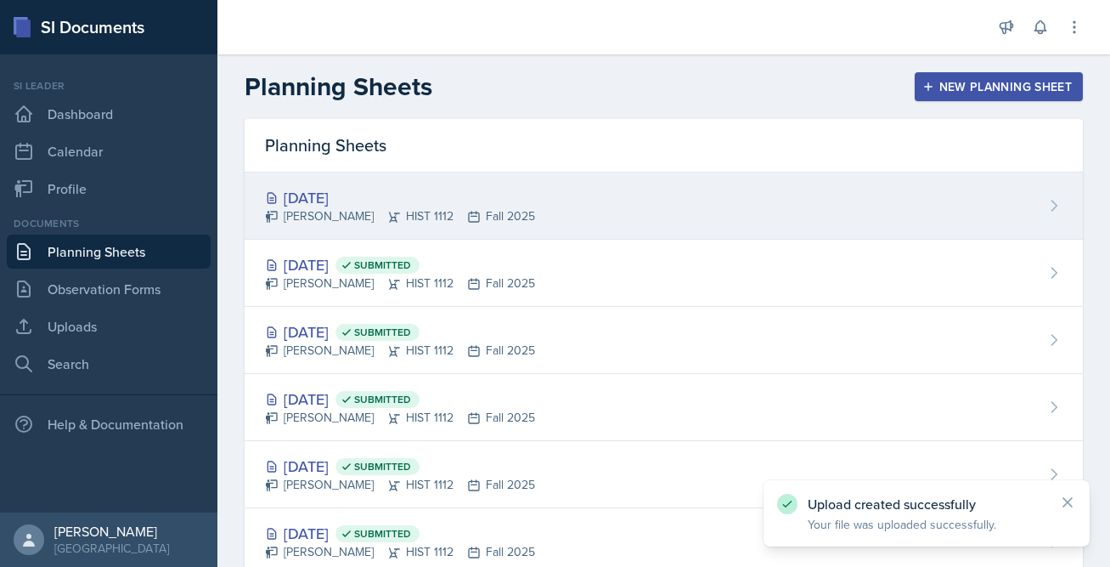
click at [409, 213] on div "[PERSON_NAME] HIST 1112 Fall 2025" at bounding box center [400, 216] width 270 height 18
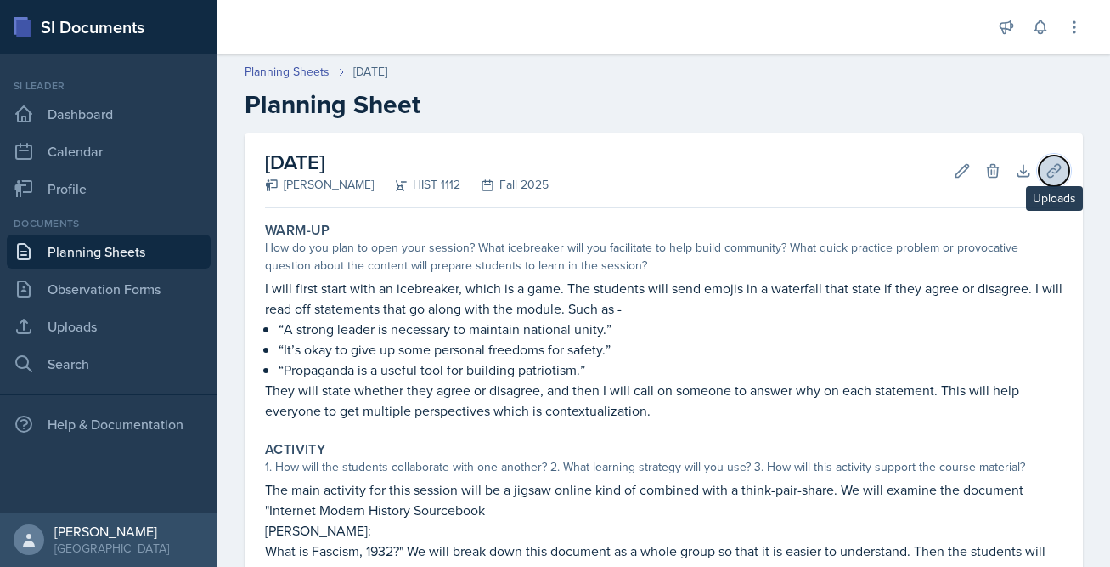
click at [907, 166] on icon at bounding box center [1054, 170] width 17 height 17
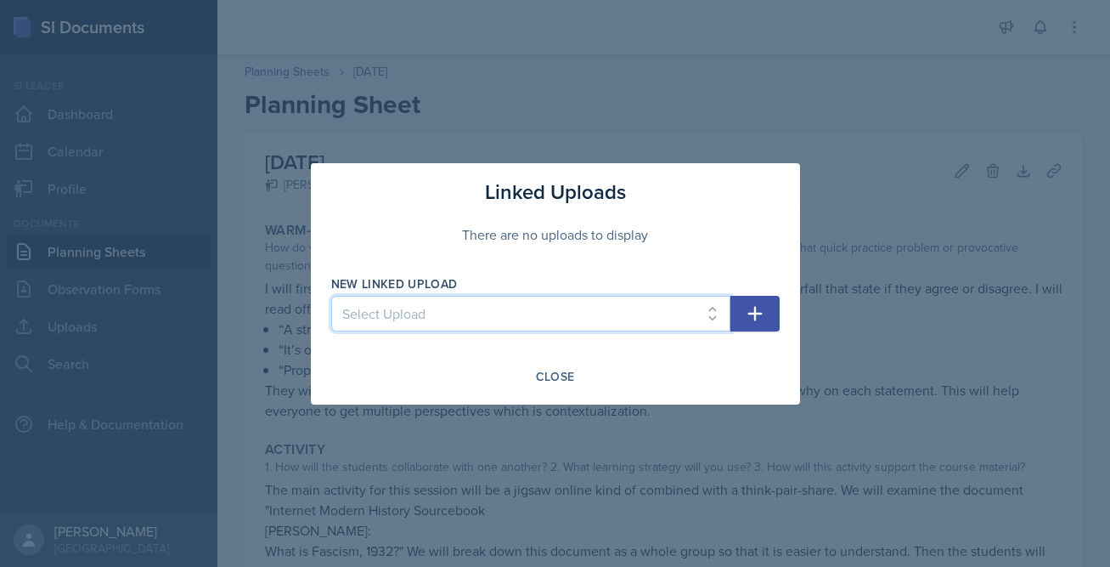
click at [680, 303] on select "Select Upload Session 2 planning sheet module 1 Session 2 planning sheet module…" at bounding box center [530, 314] width 399 height 36
select select "a9f2e7fc-cba8-471e-9ce8-62f6023fac33"
click at [331, 296] on select "Select Upload Session 2 planning sheet module 1 Session 2 planning sheet module…" at bounding box center [530, 314] width 399 height 36
click at [751, 310] on icon "button" at bounding box center [755, 313] width 20 height 20
select select
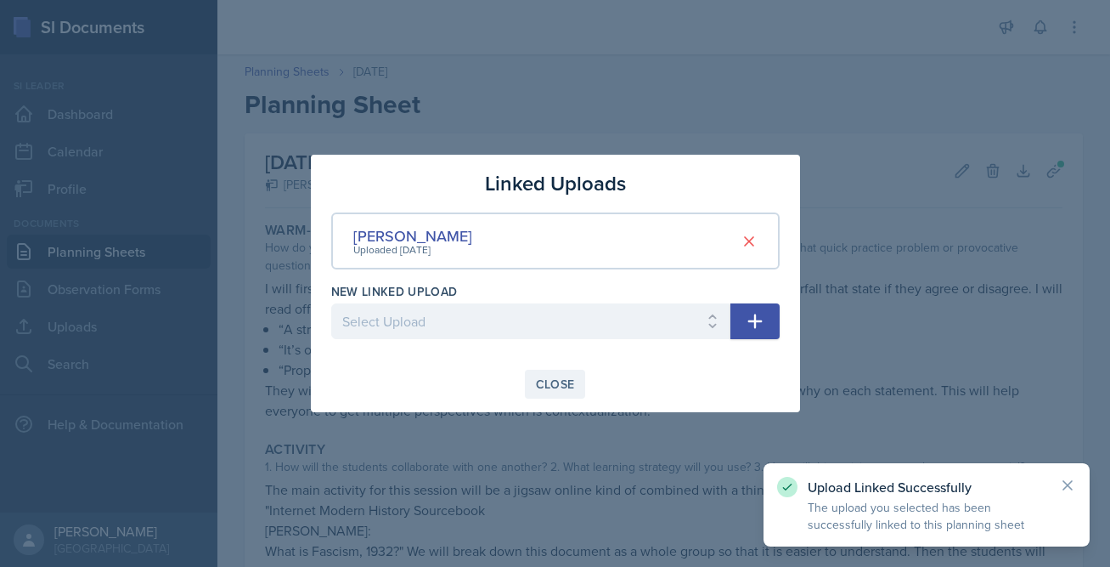
click at [547, 380] on div "Close" at bounding box center [555, 384] width 39 height 14
